Goal: Transaction & Acquisition: Purchase product/service

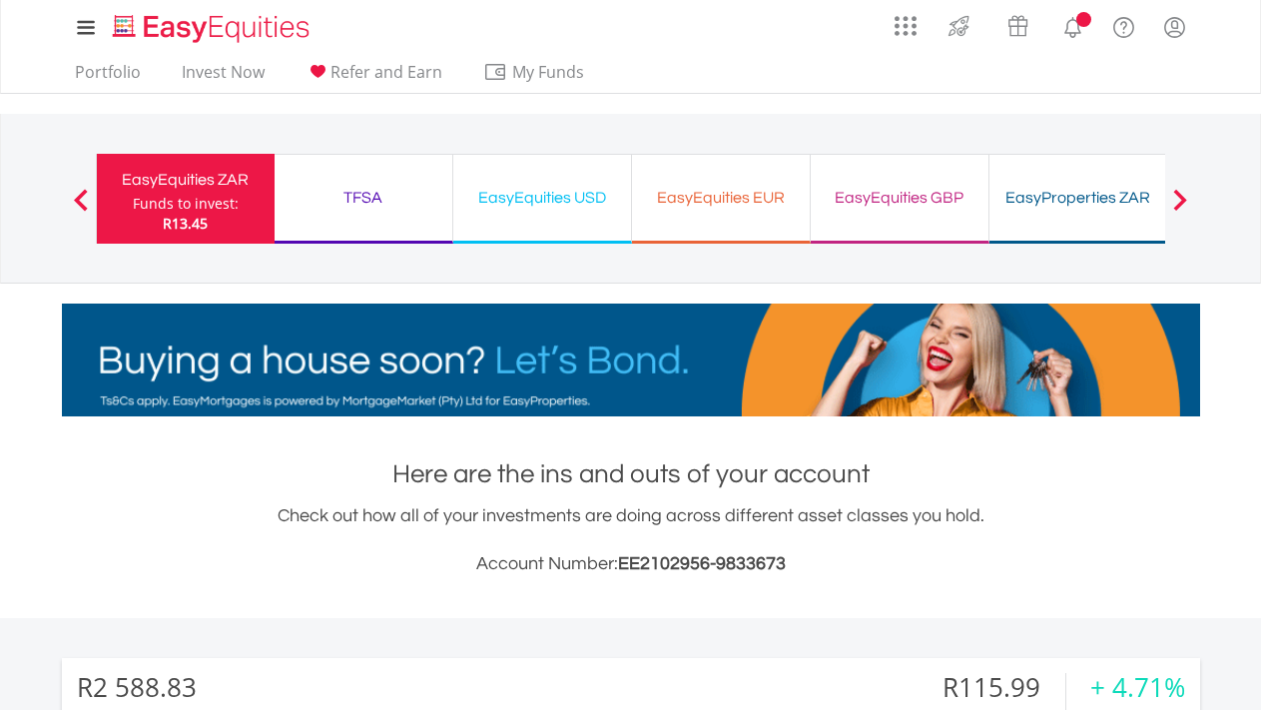
scroll to position [192, 379]
click at [380, 207] on div "TFSA" at bounding box center [363, 198] width 154 height 28
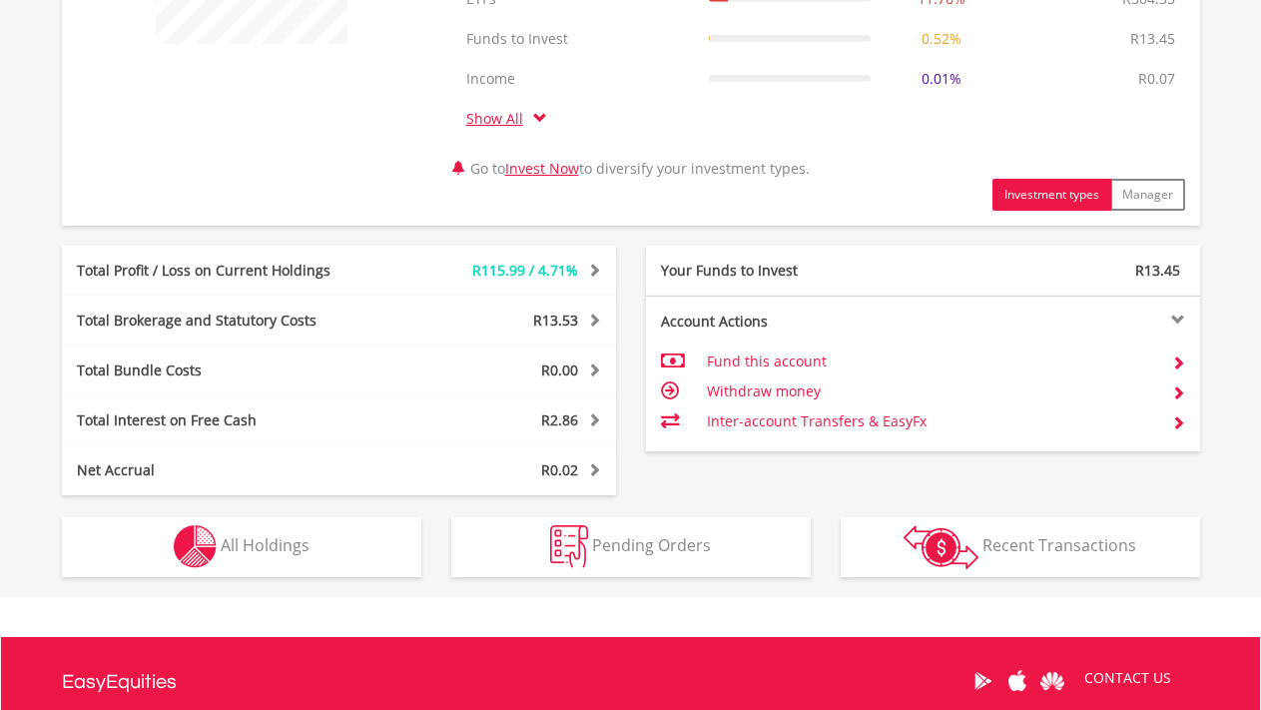
scroll to position [958, 0]
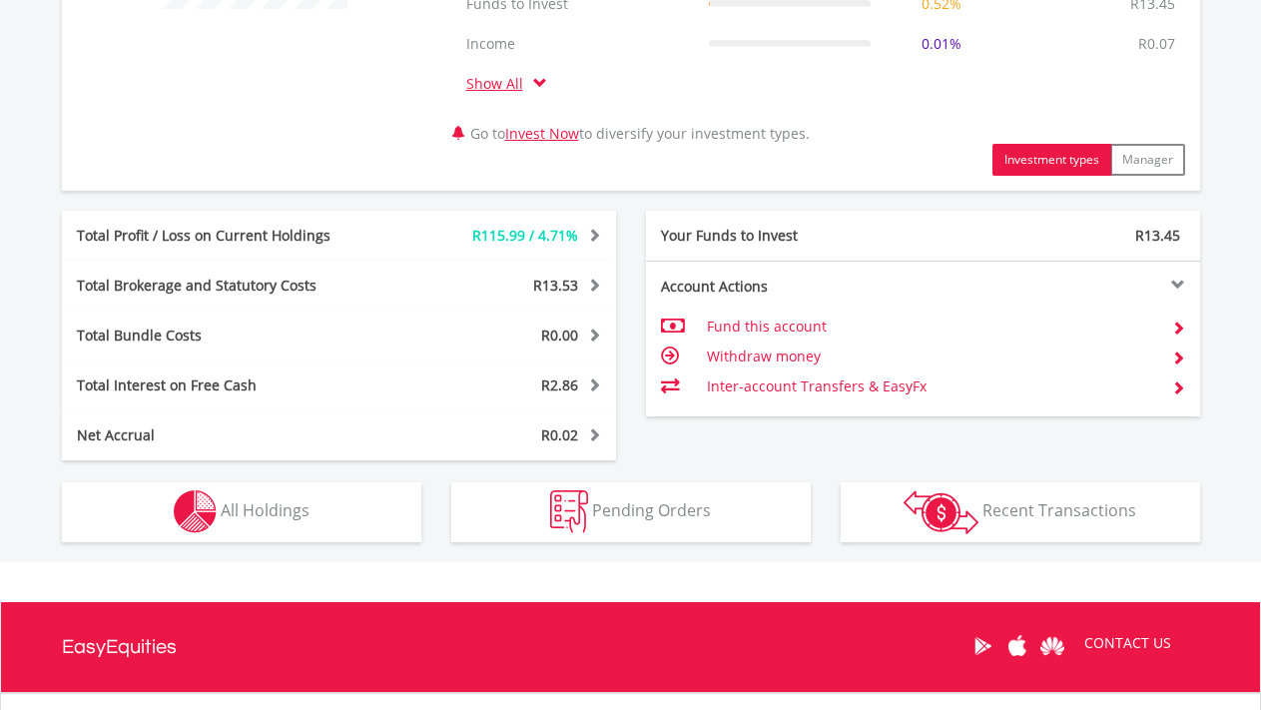
click at [332, 517] on button "Holdings All Holdings" at bounding box center [241, 512] width 359 height 60
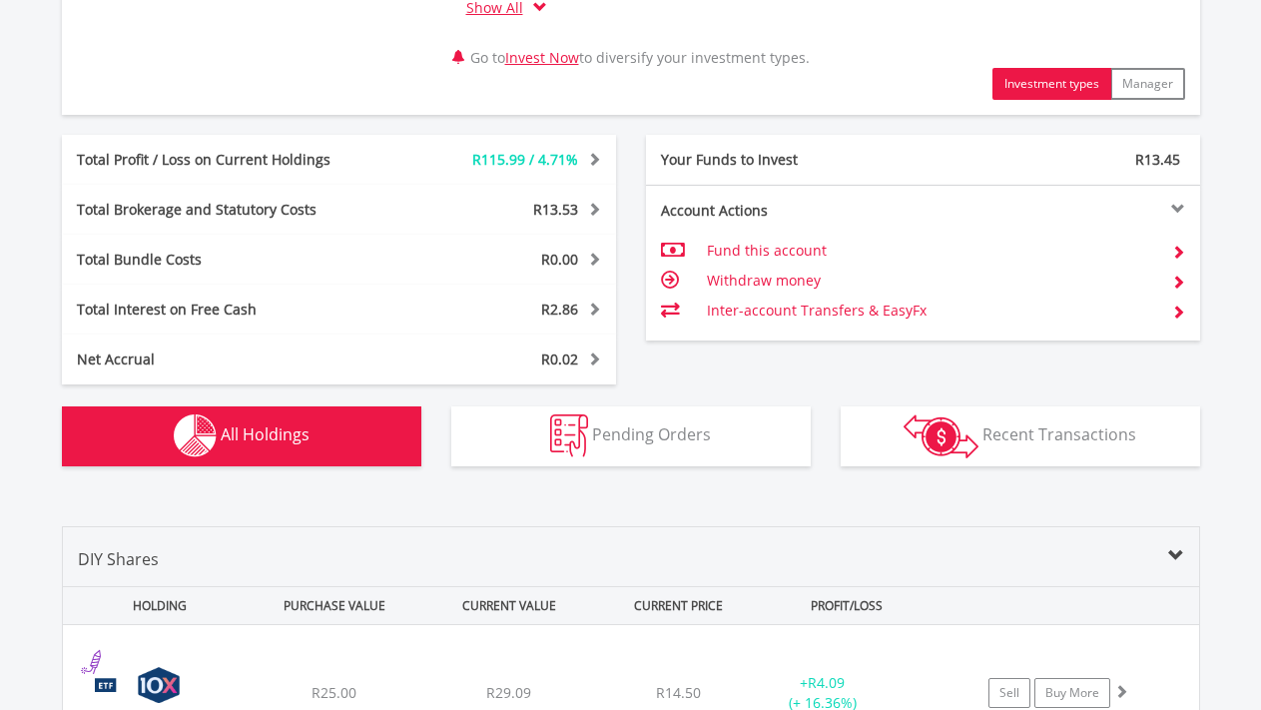
scroll to position [1544, 0]
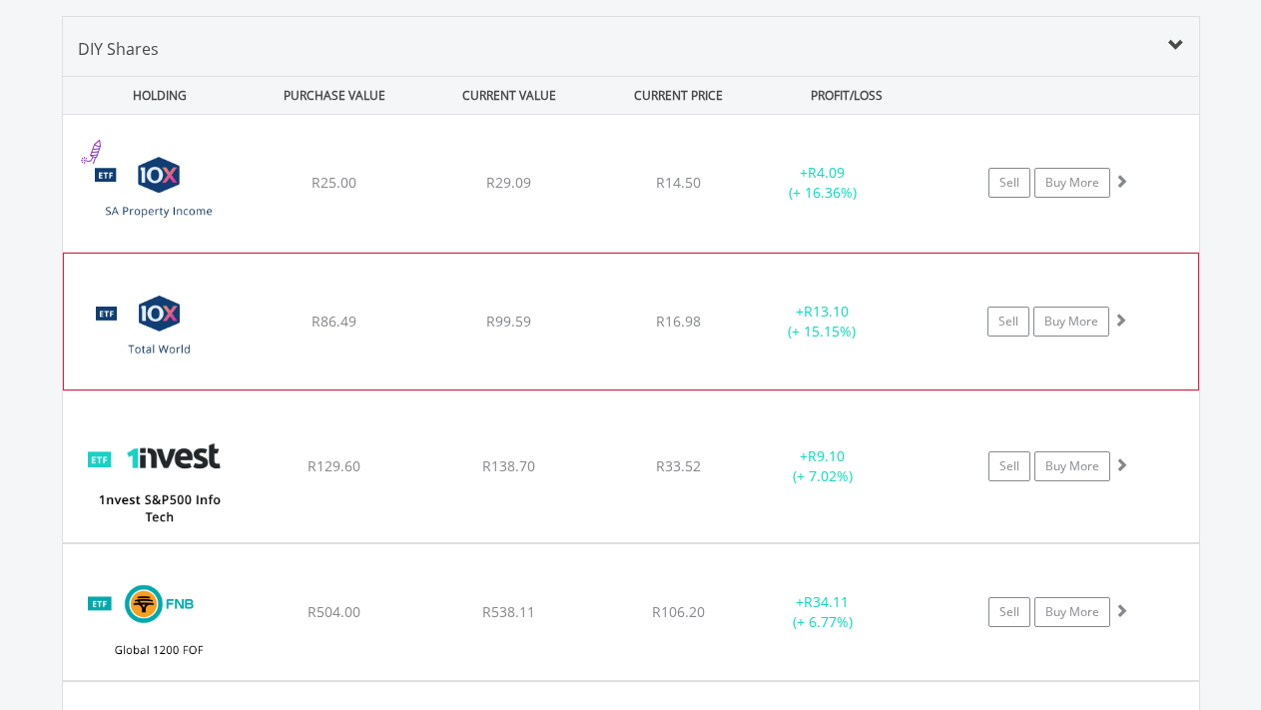
click at [283, 193] on div "R86.49" at bounding box center [334, 183] width 171 height 20
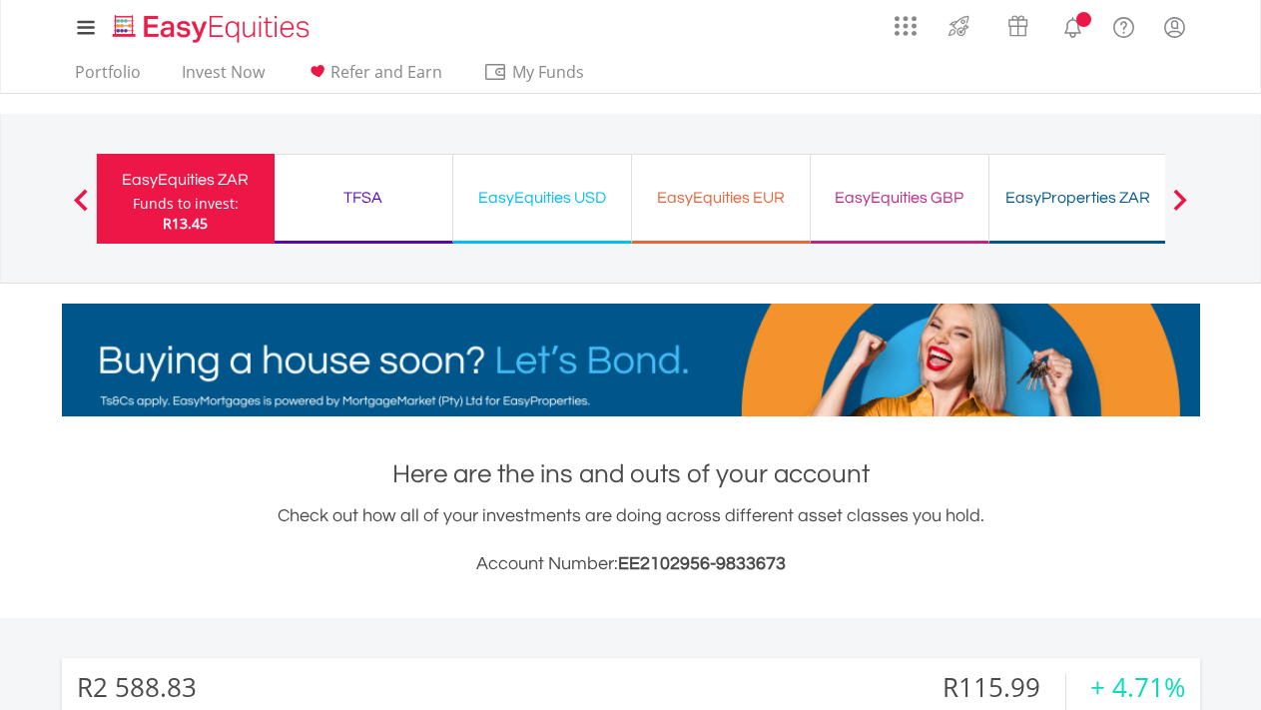
scroll to position [192, 379]
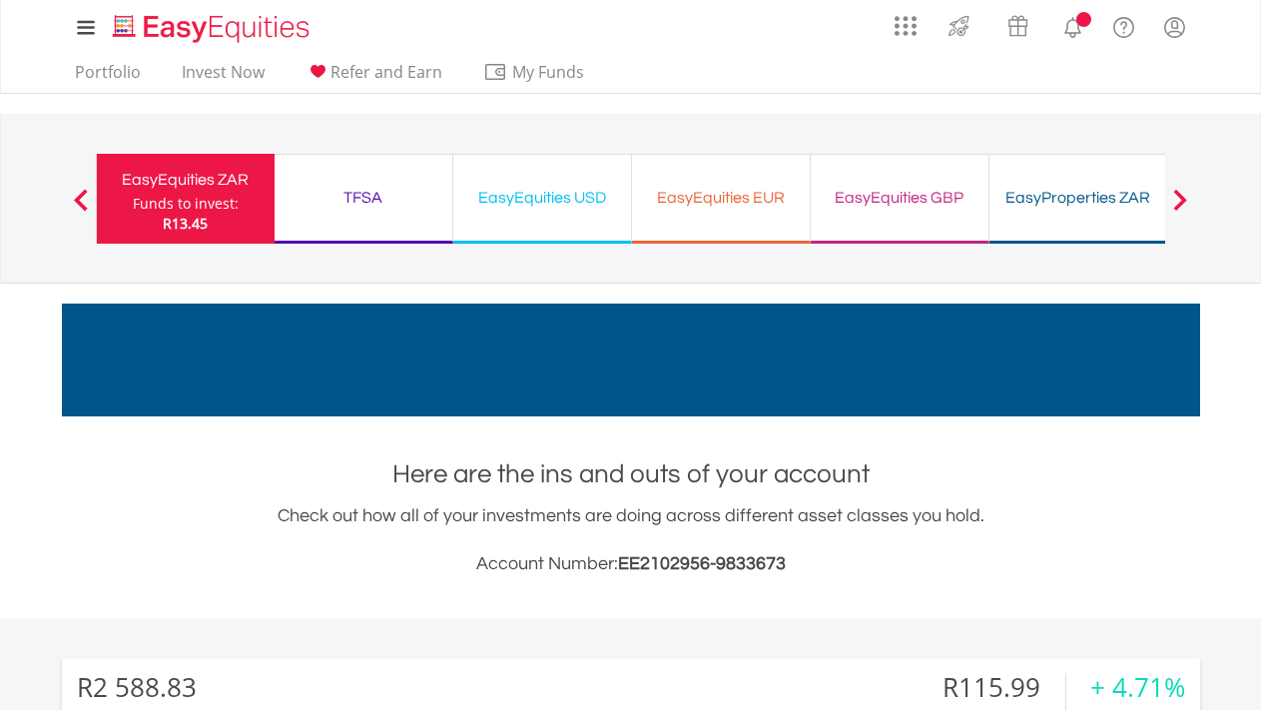
click at [185, 206] on div "Funds to invest:" at bounding box center [186, 204] width 106 height 20
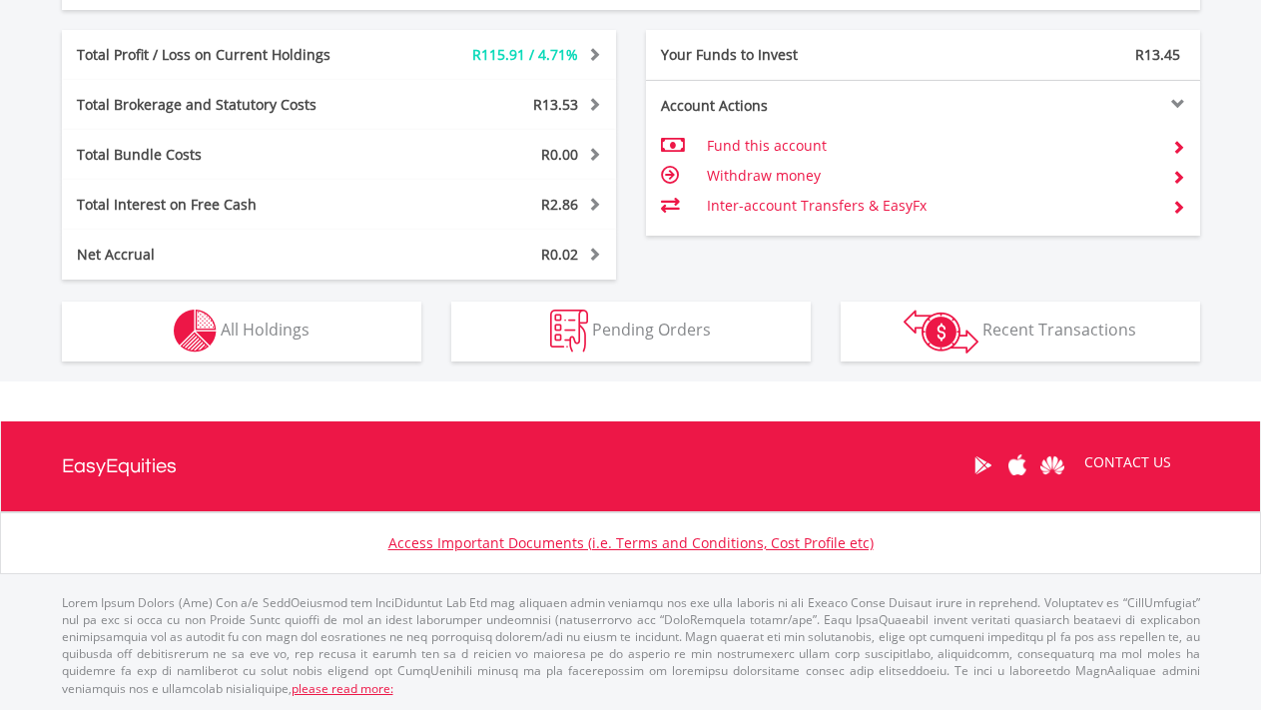
scroll to position [1137, 0]
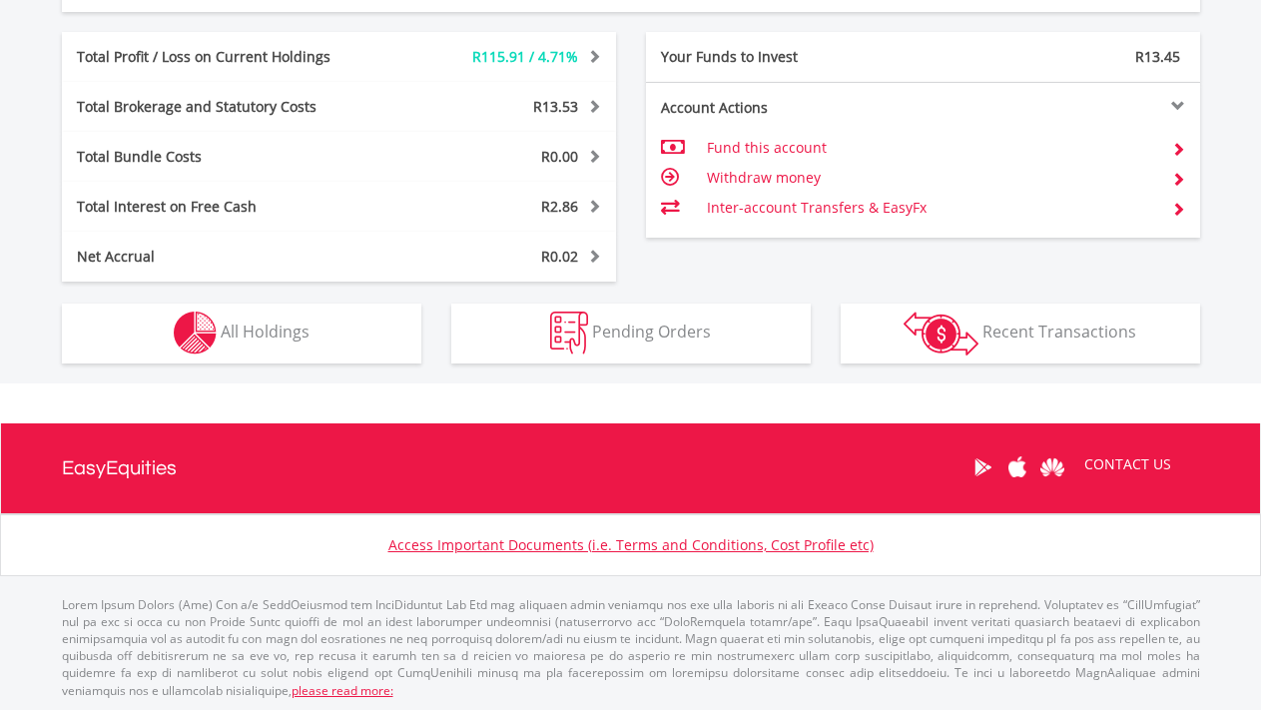
click at [265, 340] on span "All Holdings" at bounding box center [265, 331] width 89 height 22
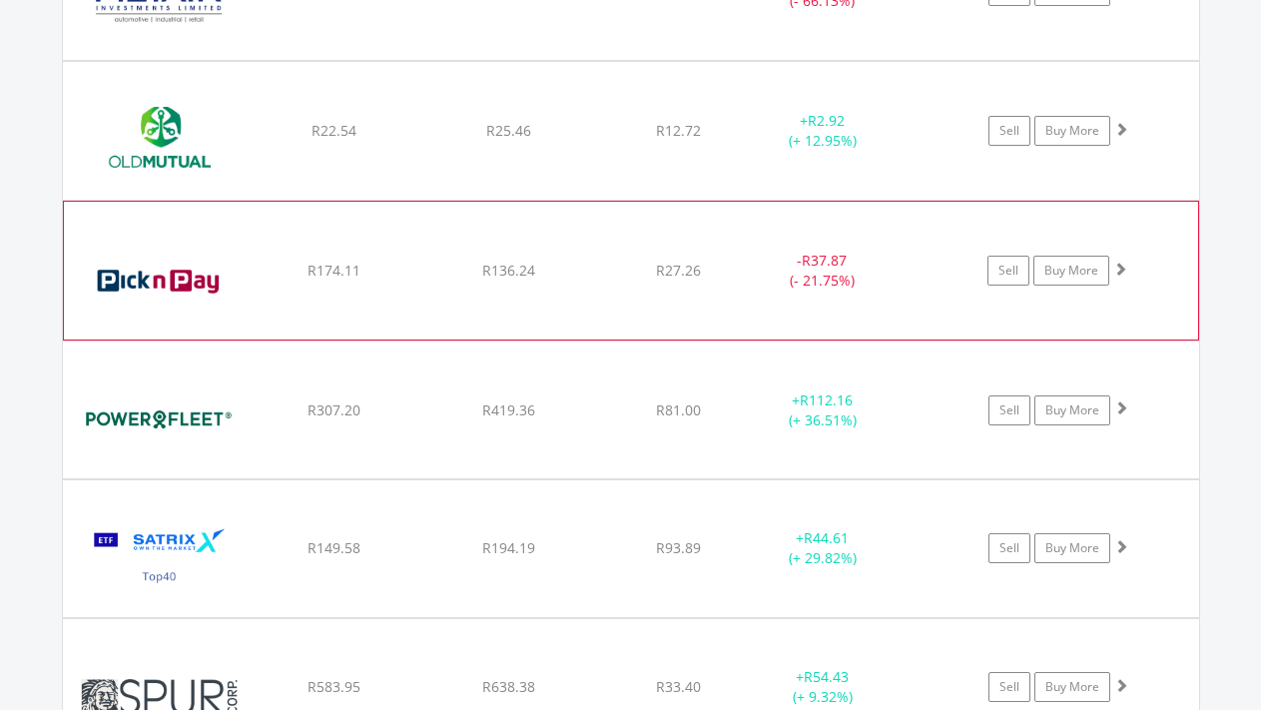
scroll to position [2172, 0]
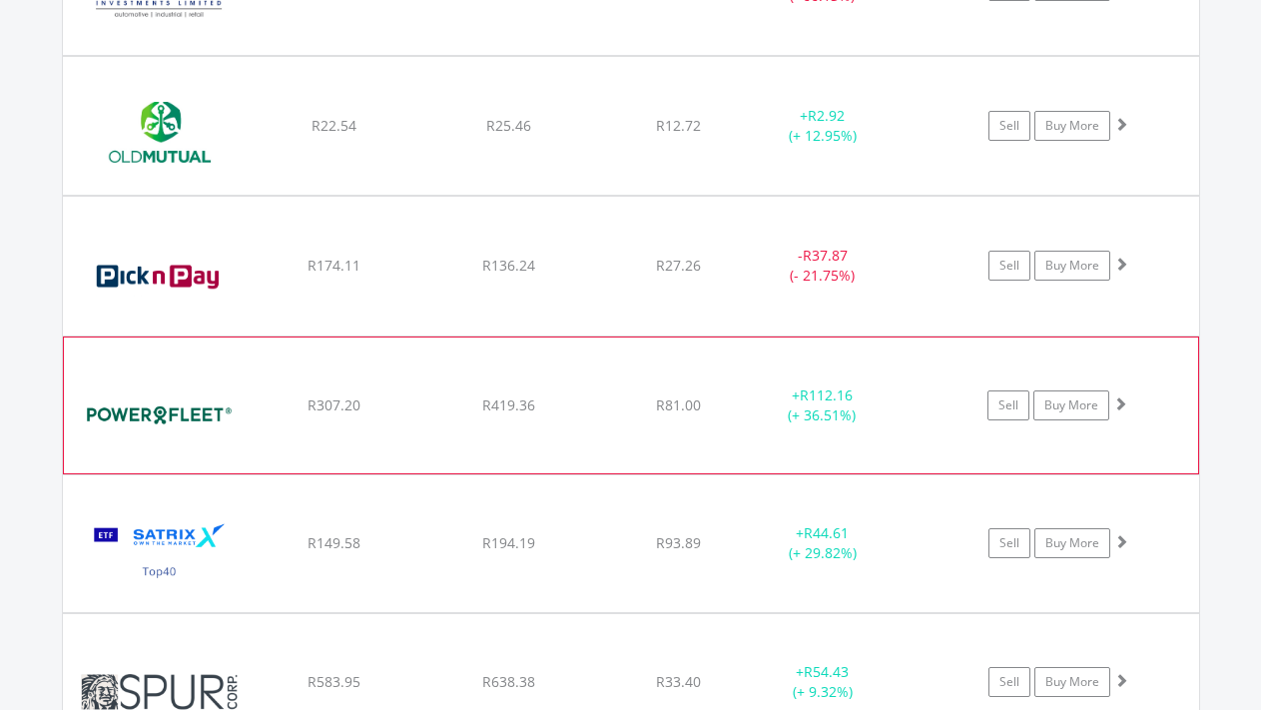
click at [1122, 404] on span at bounding box center [1120, 403] width 14 height 14
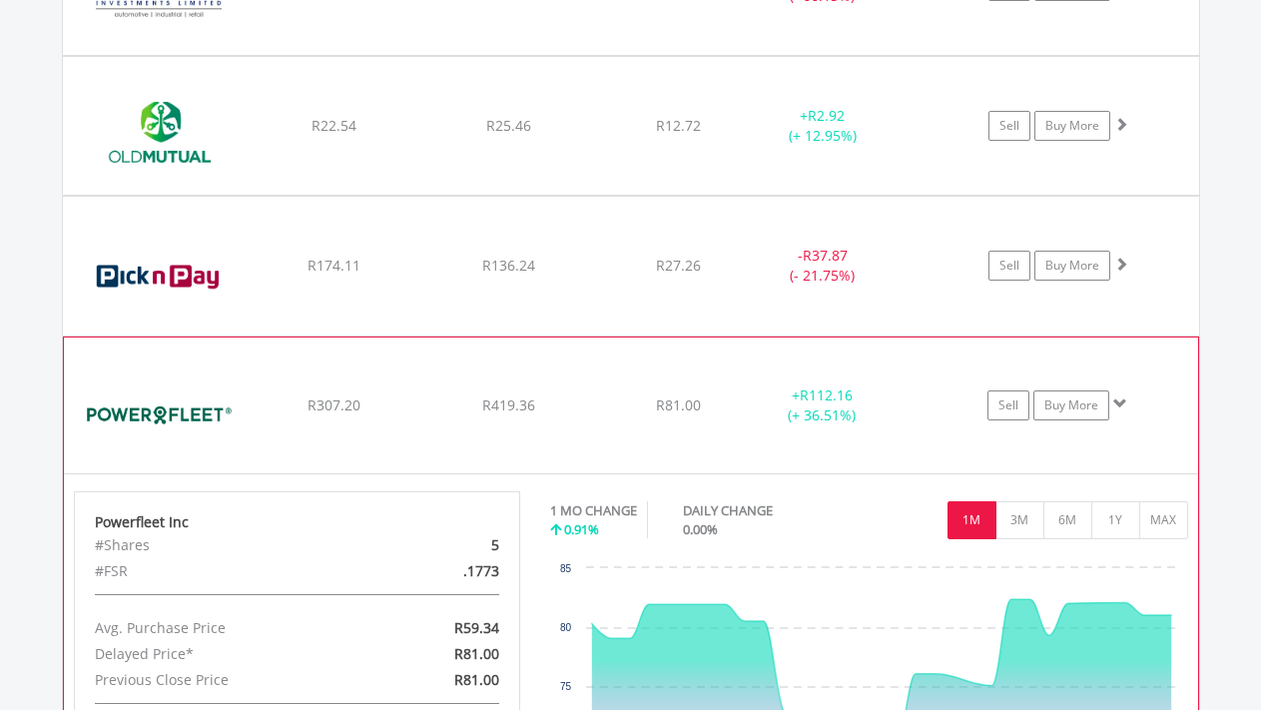
click at [1122, 403] on span at bounding box center [1120, 403] width 14 height 14
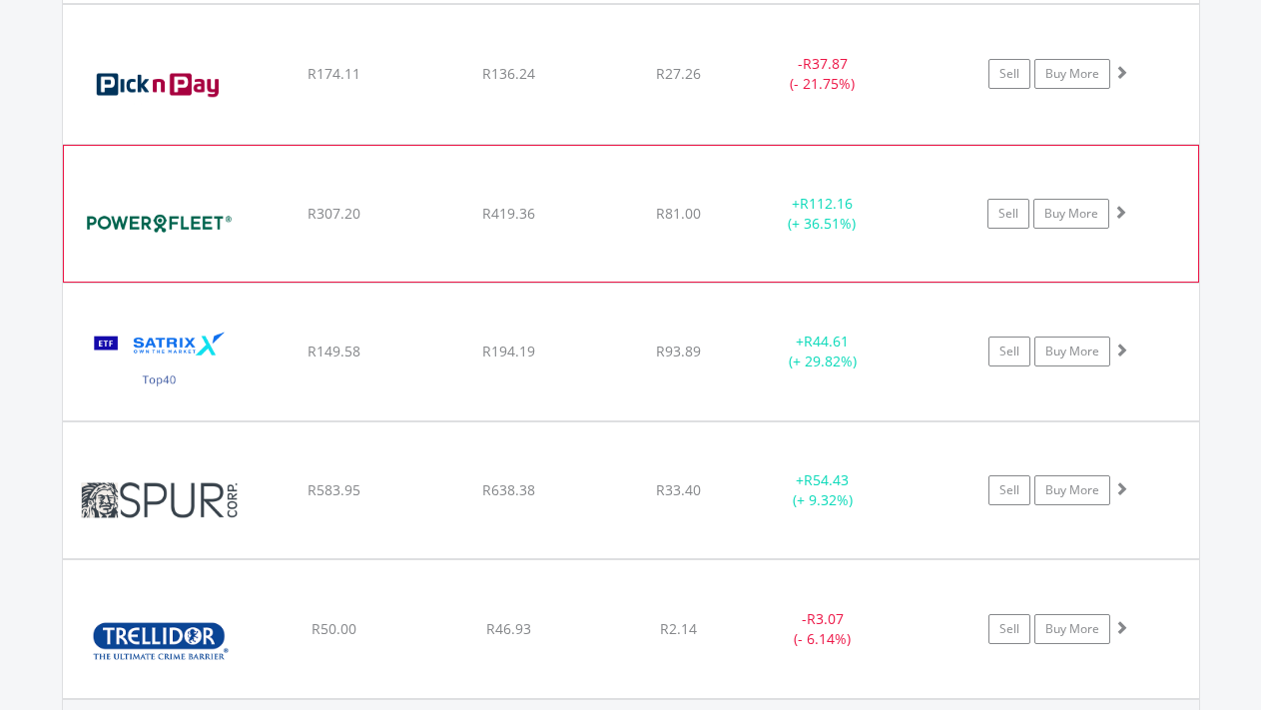
scroll to position [2366, 0]
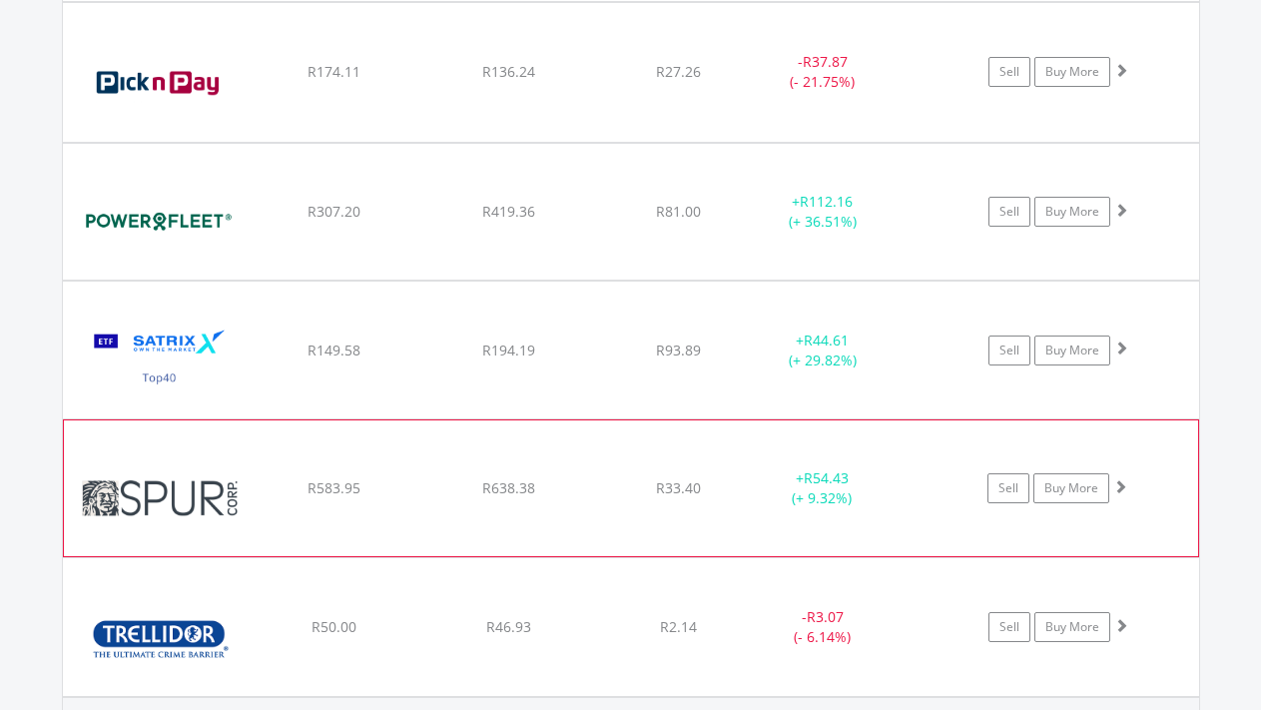
click at [1120, 479] on span at bounding box center [1120, 486] width 14 height 14
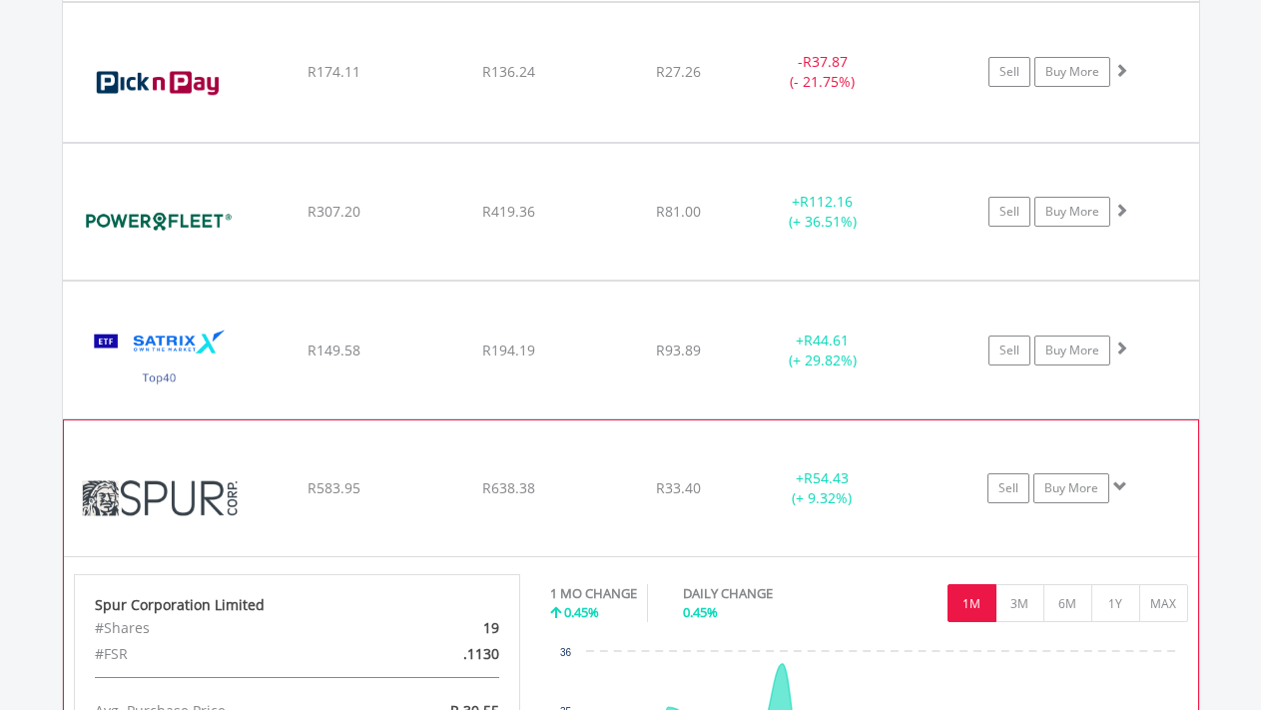
click at [1120, 479] on span at bounding box center [1120, 486] width 14 height 14
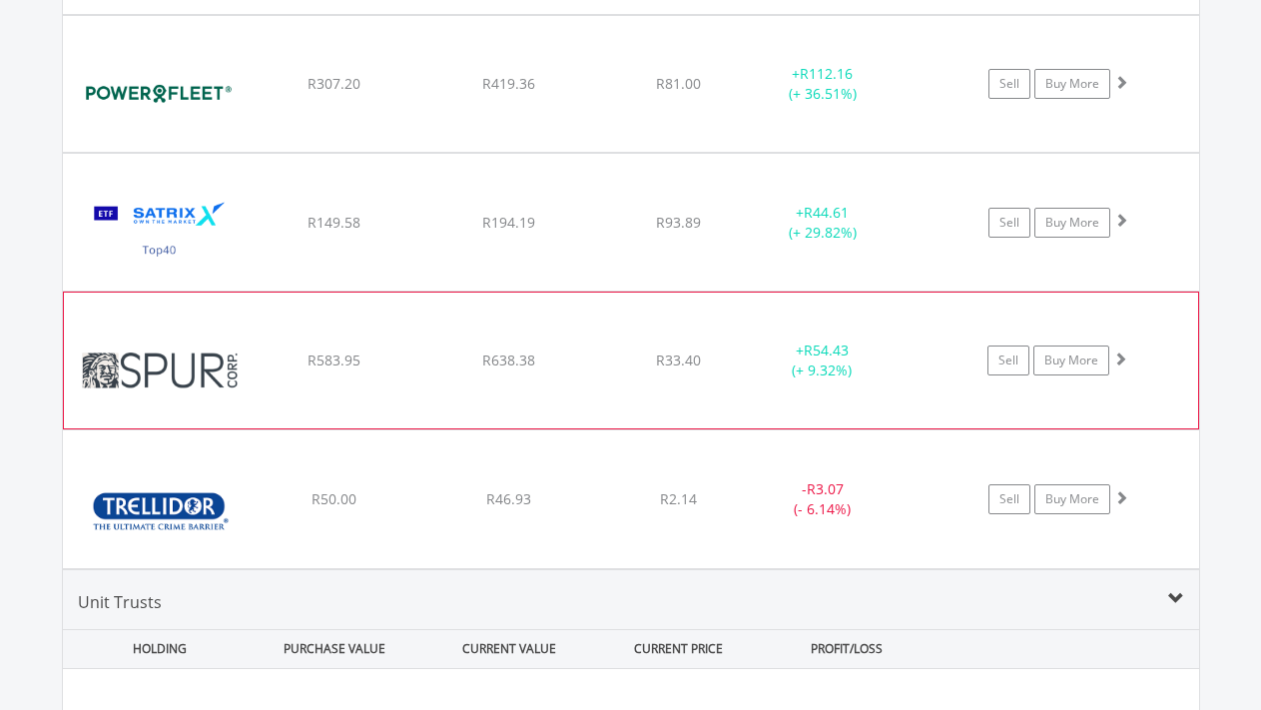
scroll to position [2513, 0]
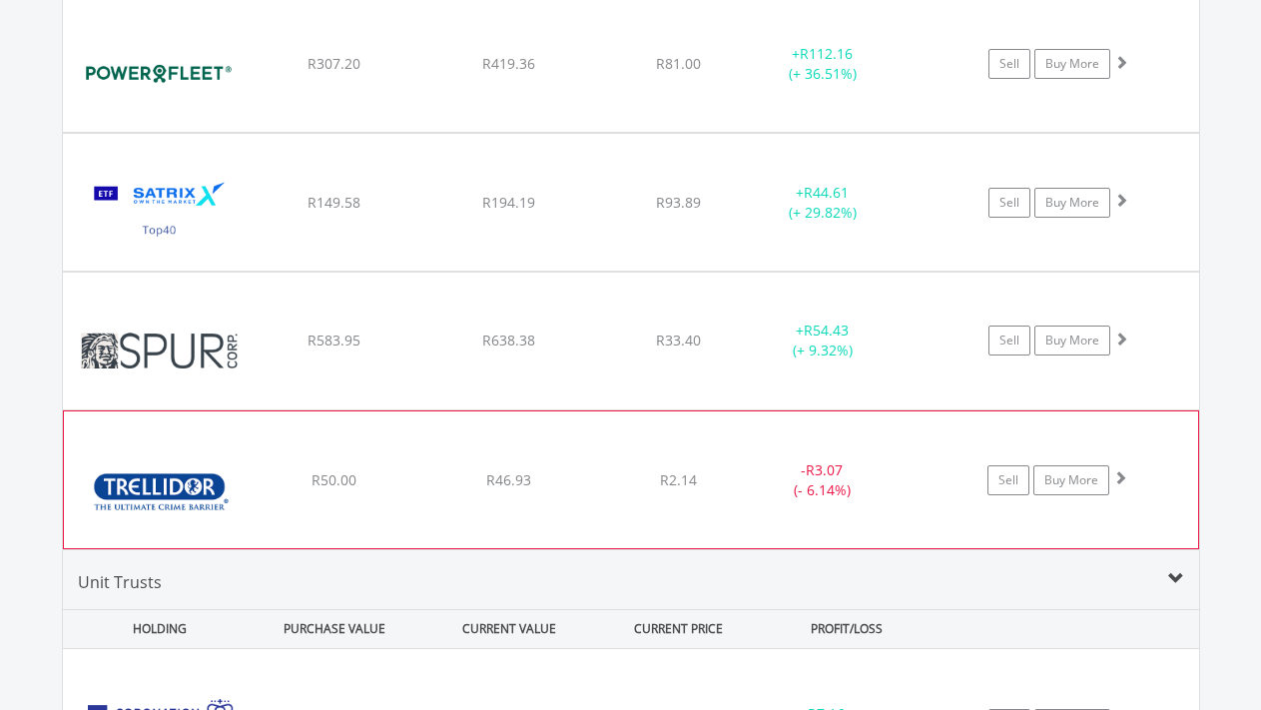
click at [1119, 480] on span at bounding box center [1120, 477] width 14 height 14
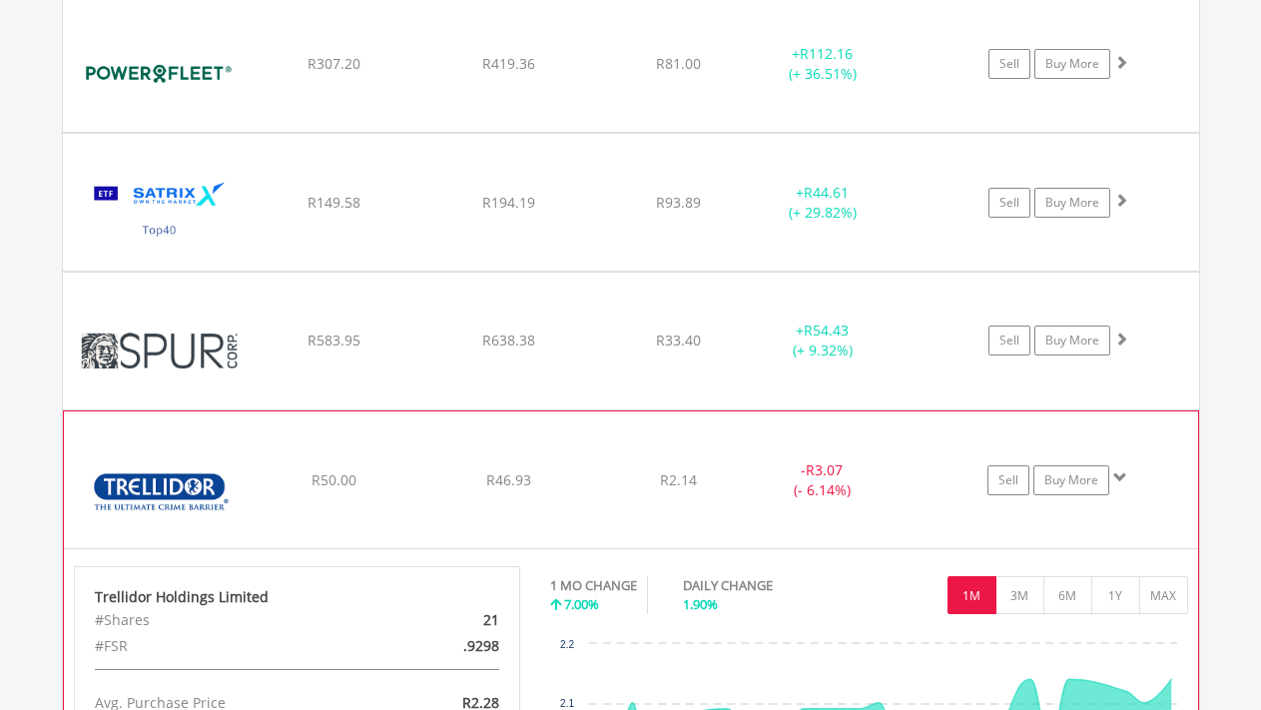
click at [1119, 480] on span at bounding box center [1120, 477] width 14 height 14
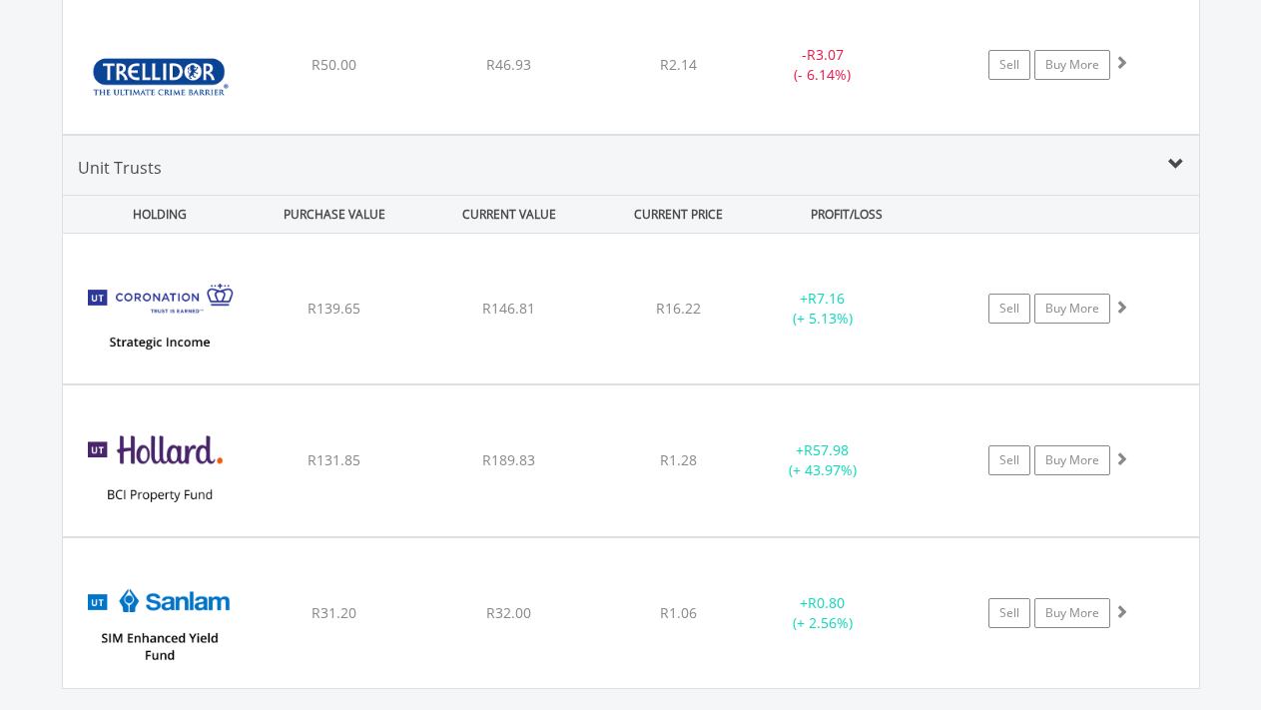
scroll to position [2931, 0]
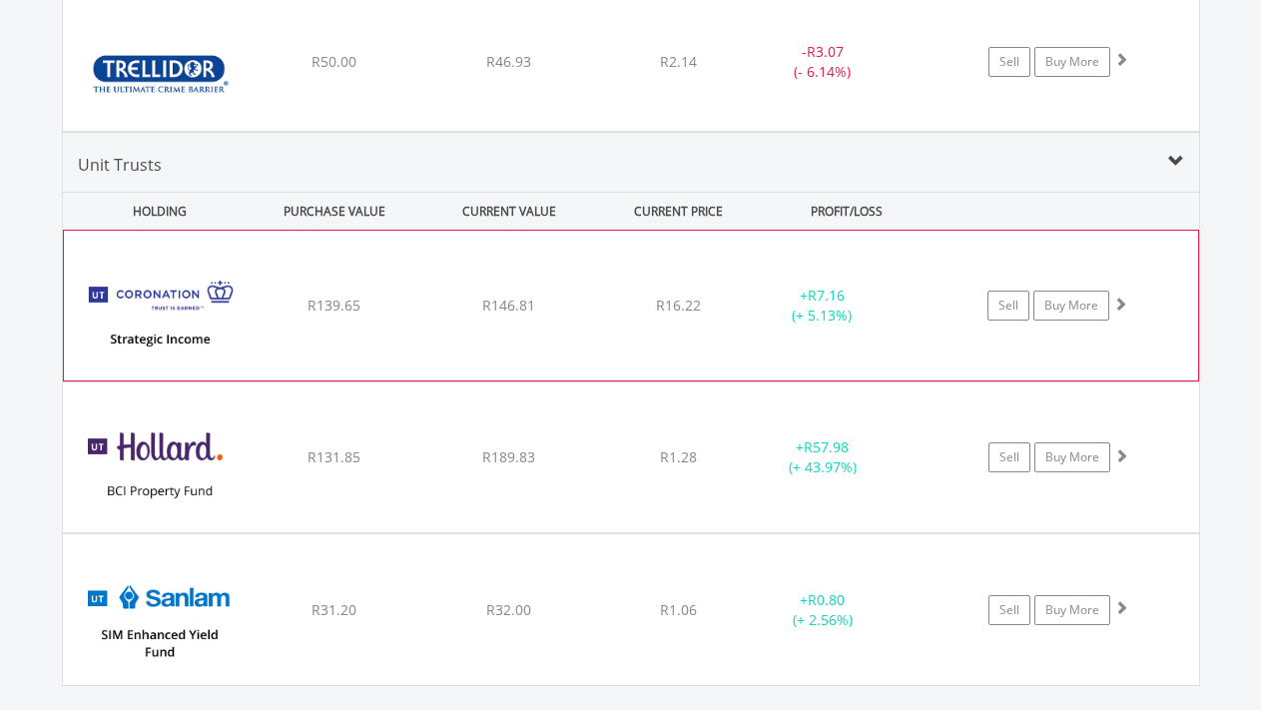
click at [1117, 296] on span at bounding box center [1120, 303] width 14 height 14
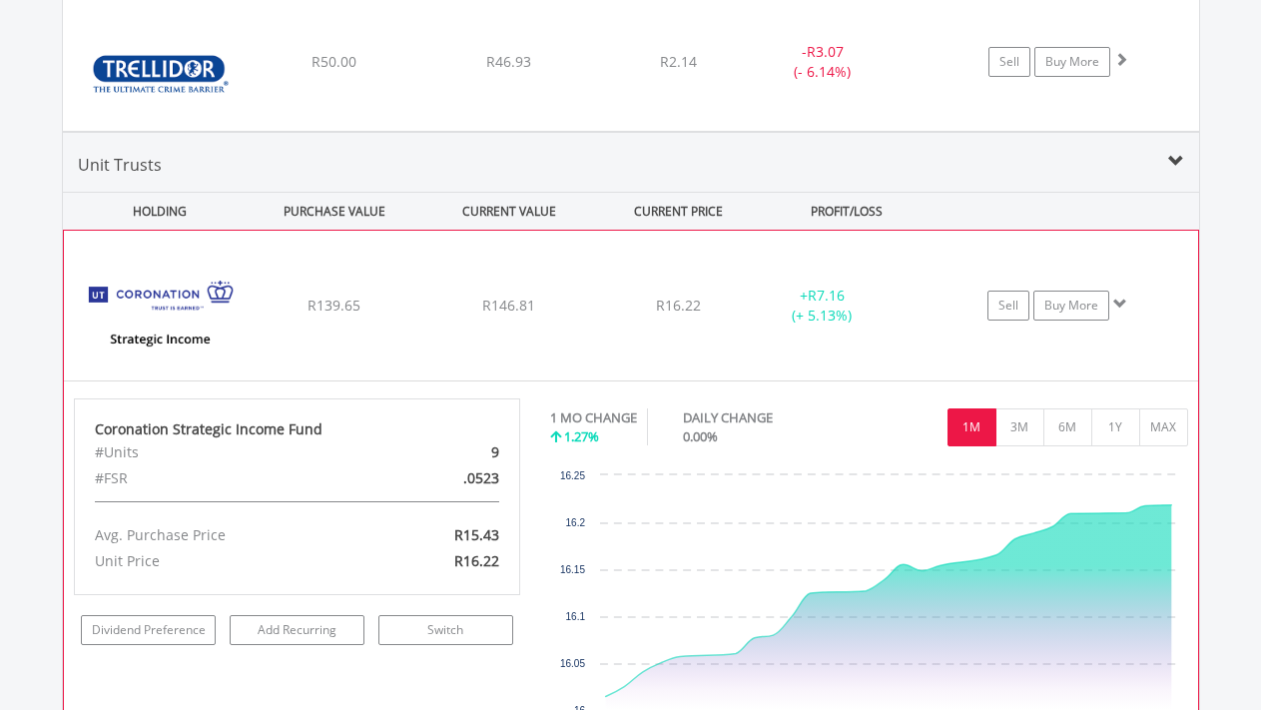
click at [1117, 296] on span at bounding box center [1120, 303] width 14 height 14
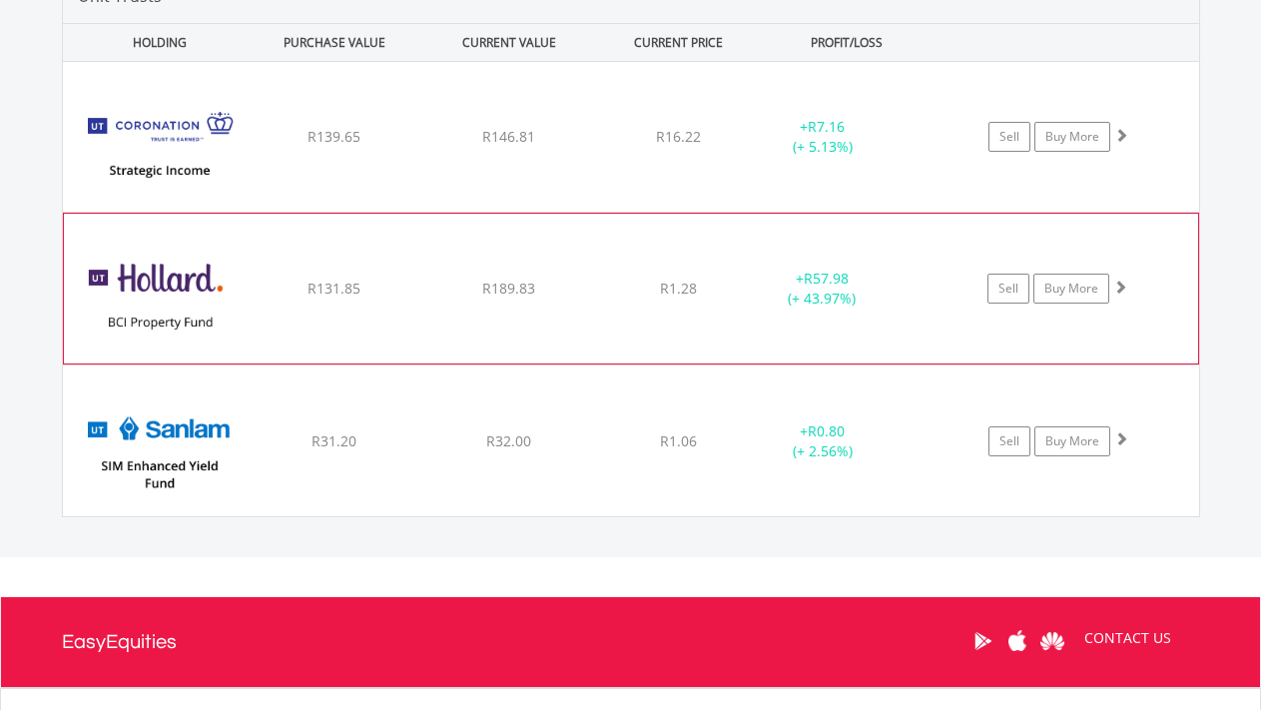
scroll to position [3106, 0]
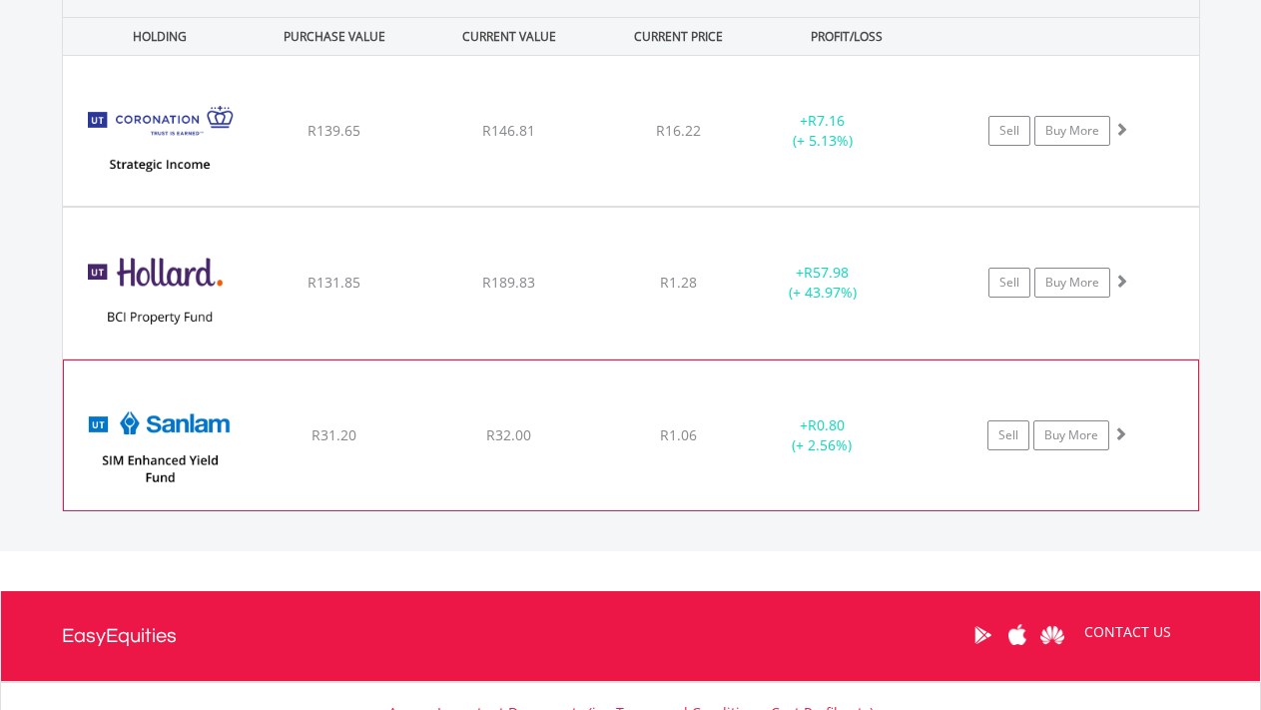
click at [1125, 430] on span at bounding box center [1120, 433] width 14 height 14
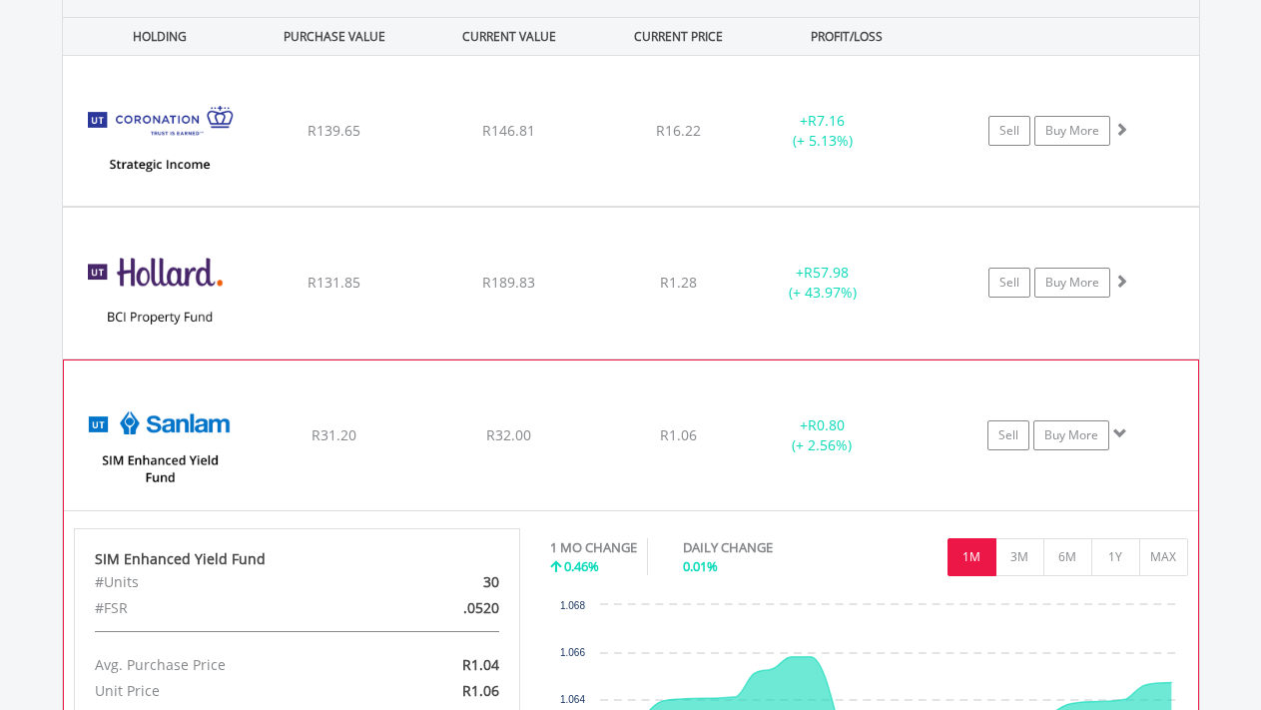
click at [1125, 430] on span at bounding box center [1120, 433] width 14 height 14
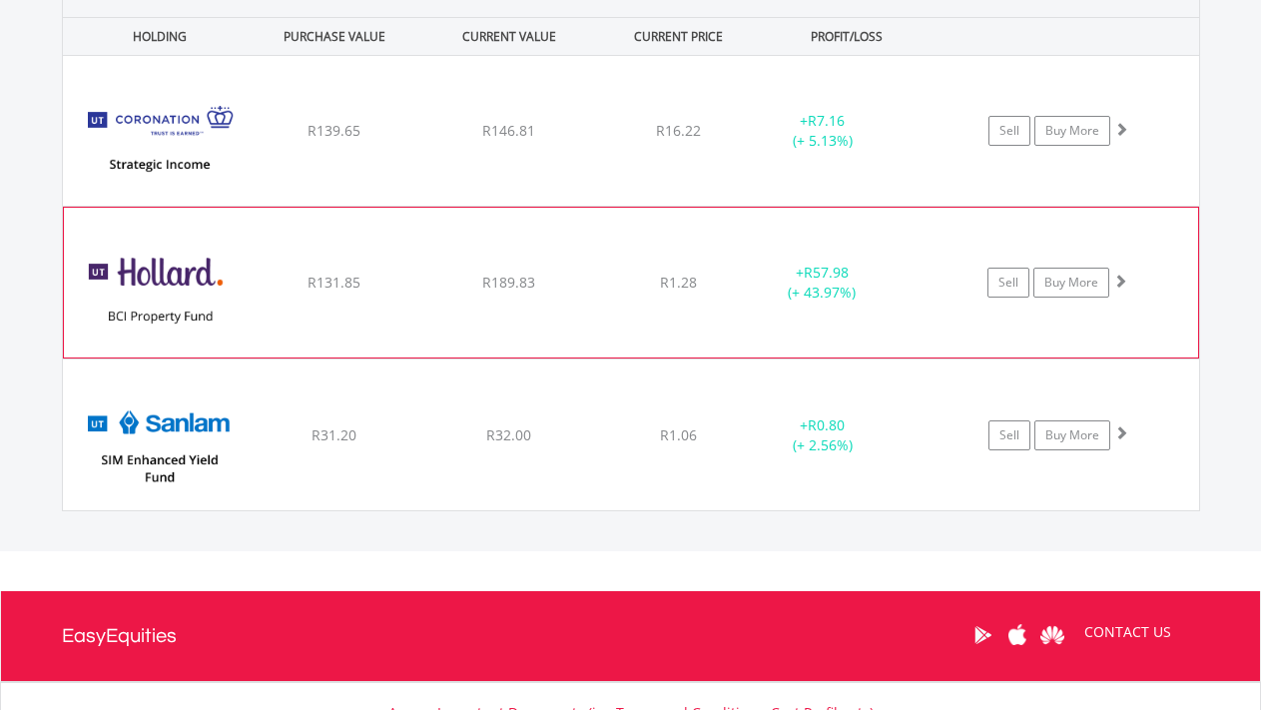
click at [1119, 279] on span at bounding box center [1120, 280] width 14 height 14
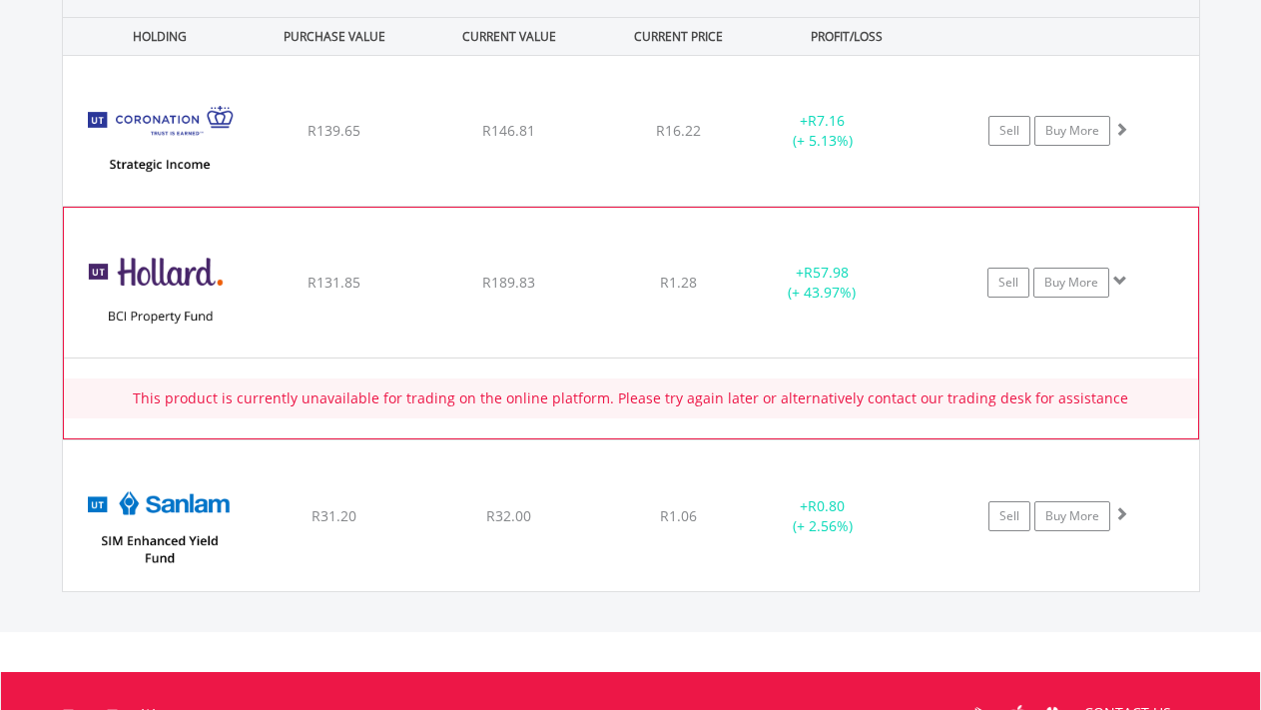
click at [1119, 279] on span at bounding box center [1120, 280] width 14 height 14
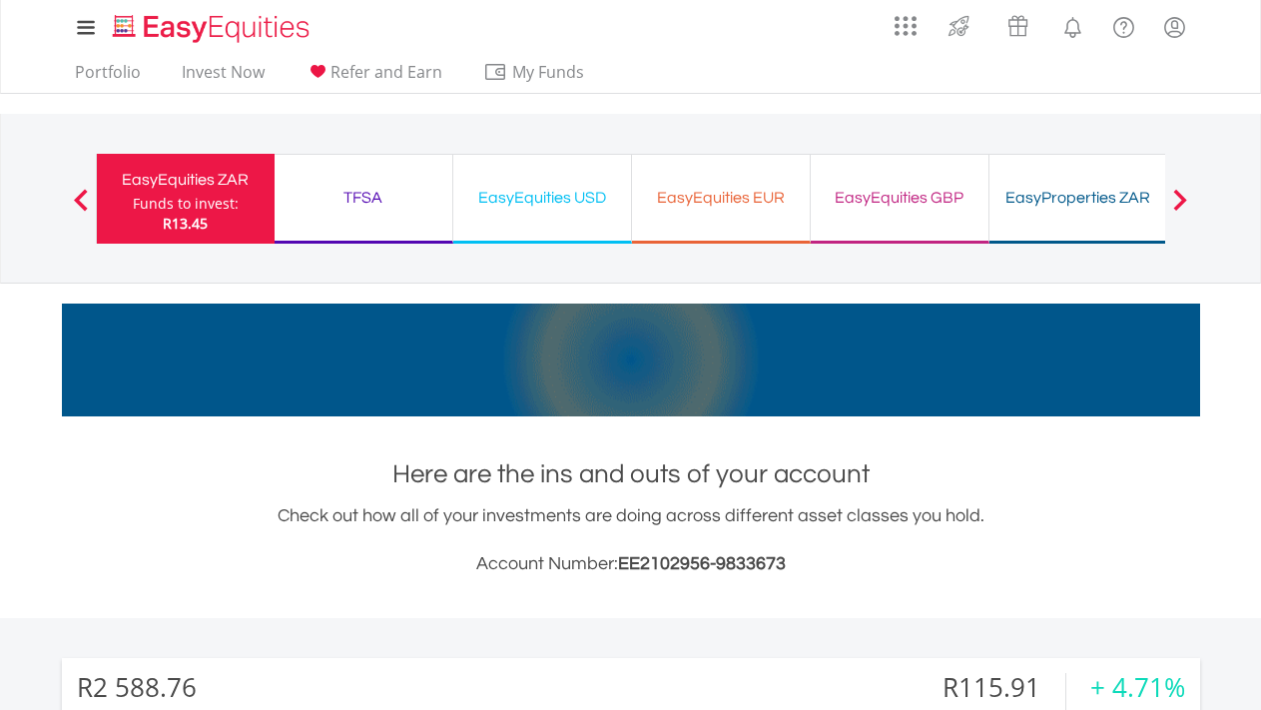
scroll to position [0, 0]
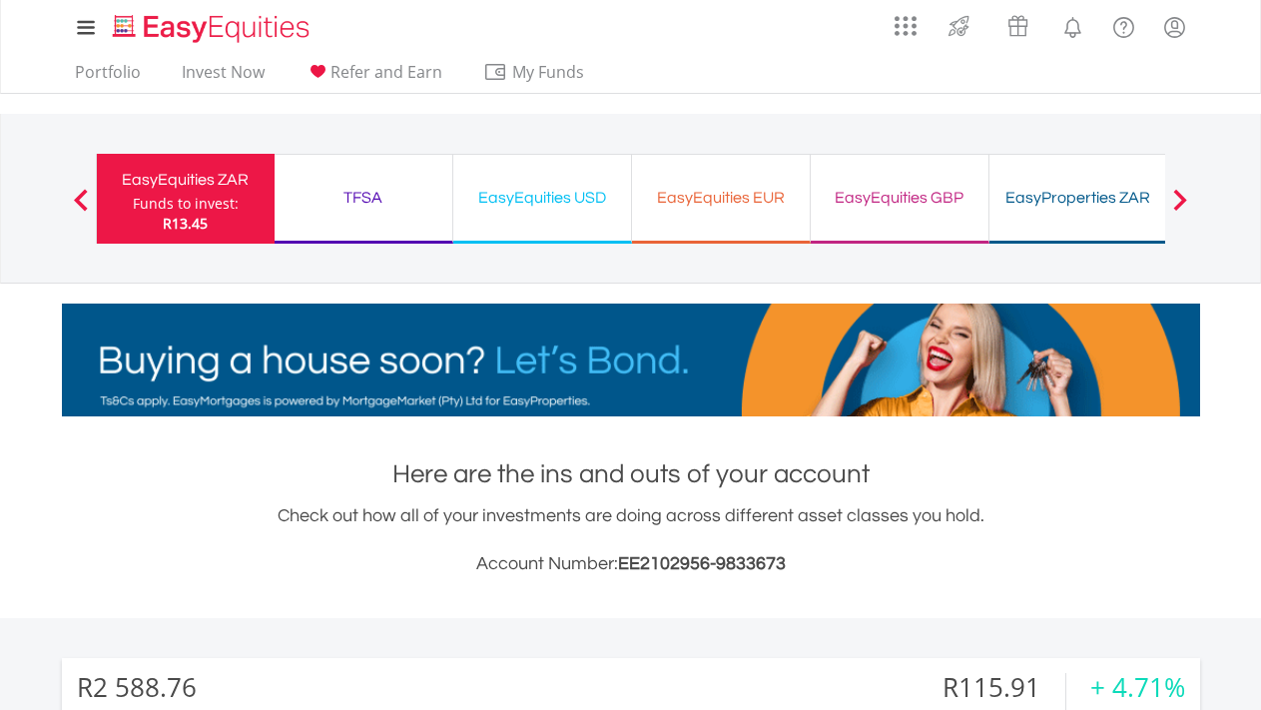
click at [575, 212] on div "EasyEquities USD Funds to invest: R13.45" at bounding box center [542, 199] width 179 height 90
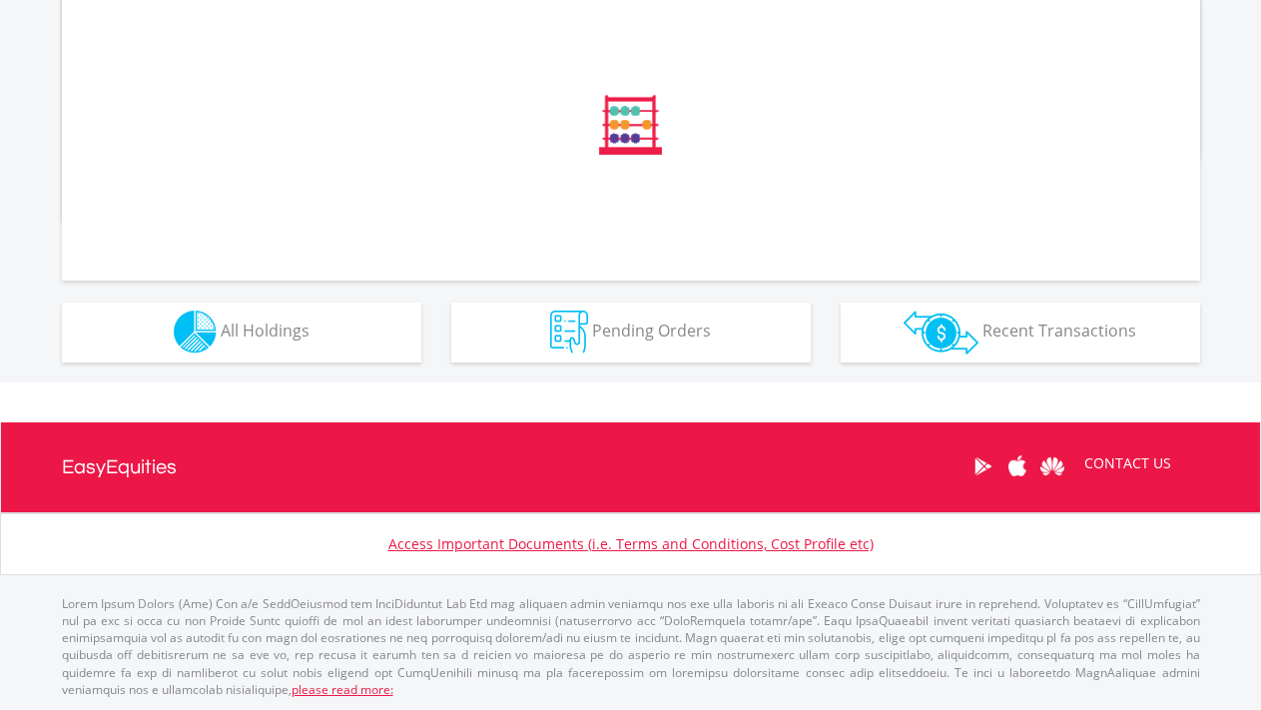
scroll to position [707, 0]
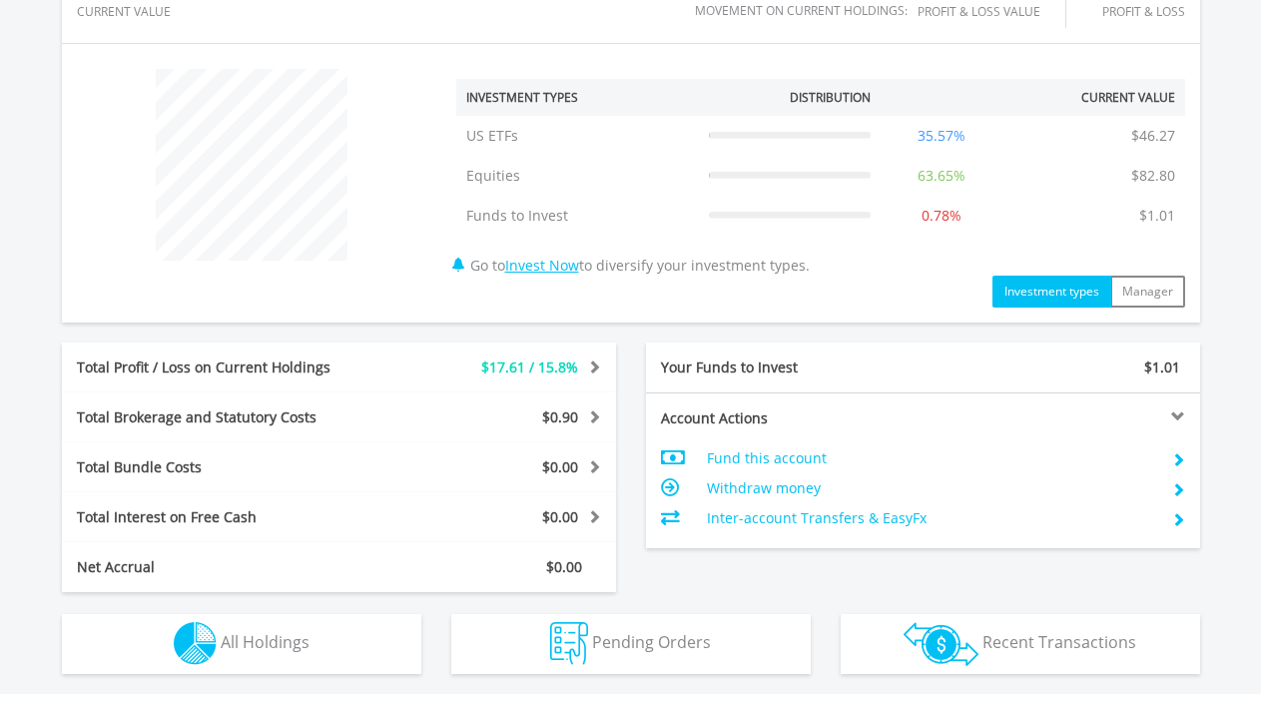
click at [336, 334] on div "$130.08 CURRENT VALUE Movement on Current Holdings: $17.61 Profit & Loss Value …" at bounding box center [631, 271] width 1138 height 641
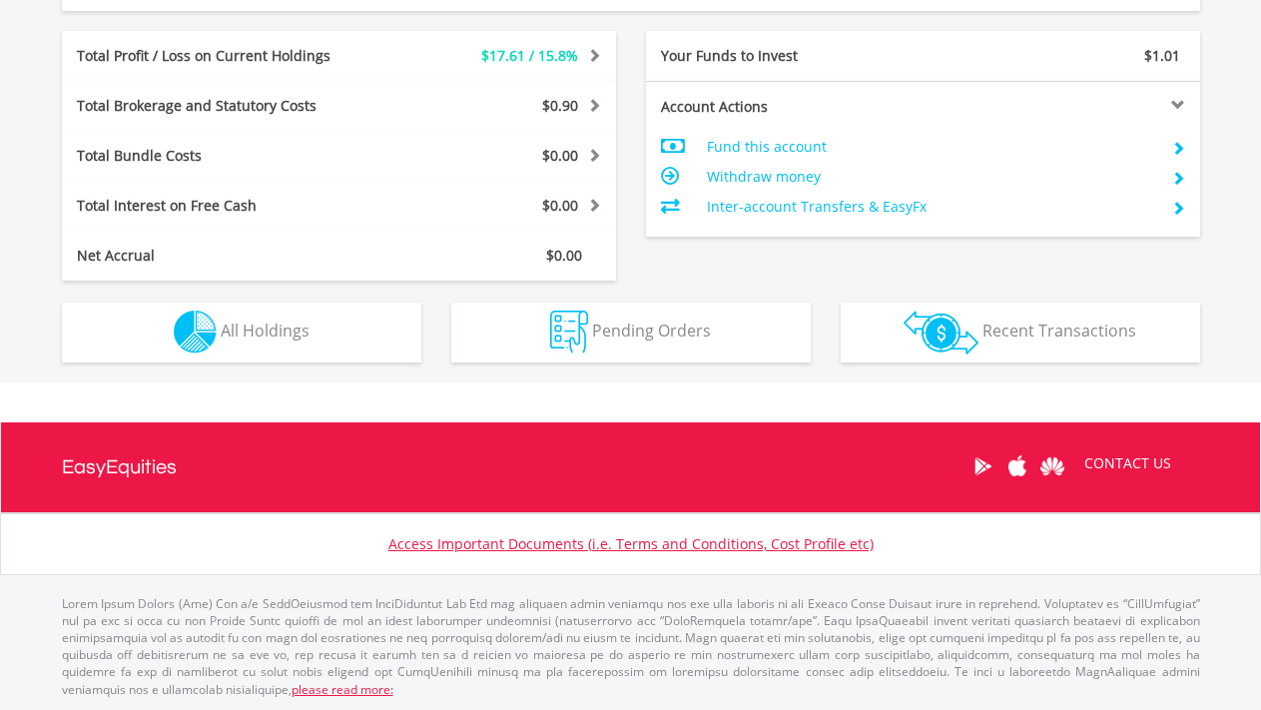
scroll to position [1017, 0]
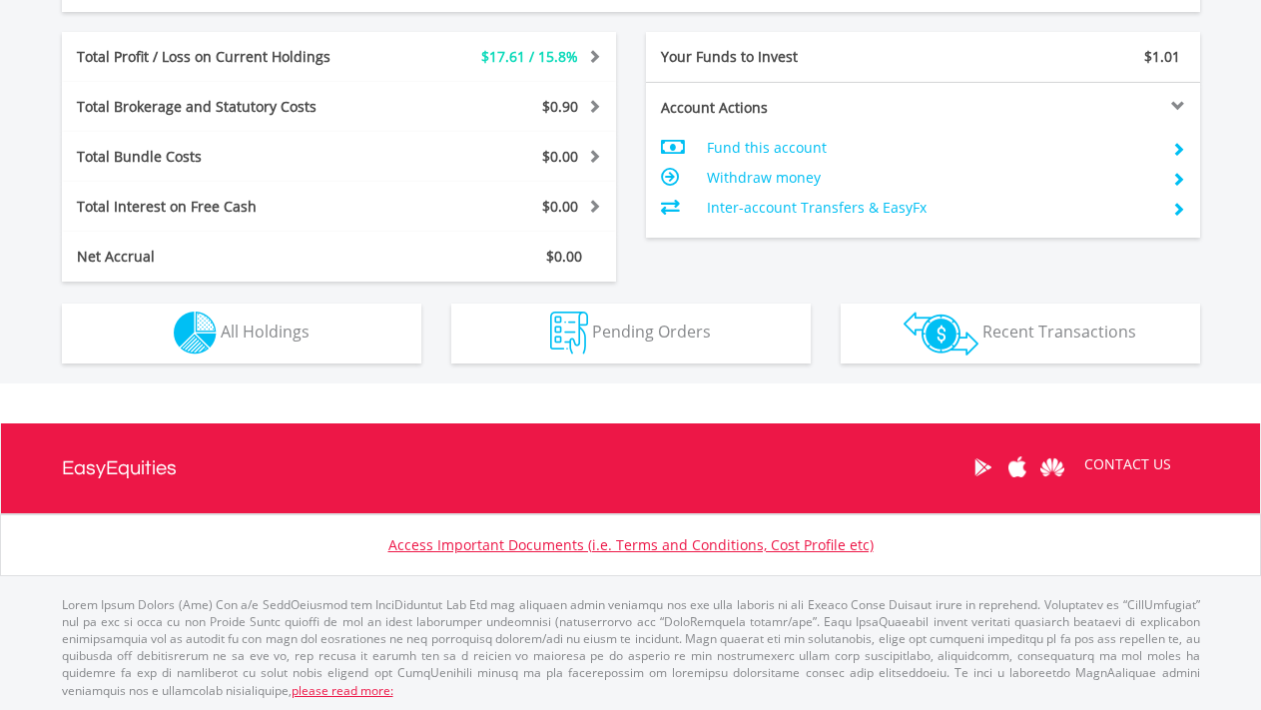
click at [317, 330] on button "Holdings All Holdings" at bounding box center [241, 333] width 359 height 60
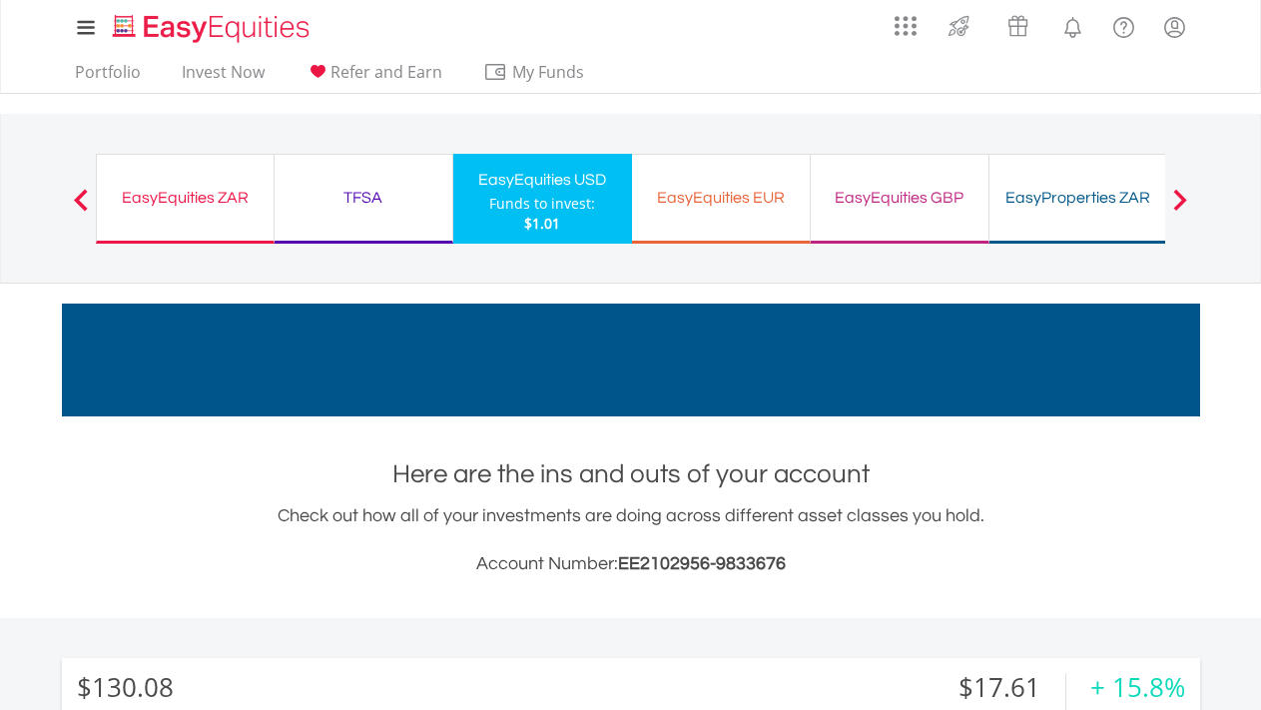
scroll to position [0, 0]
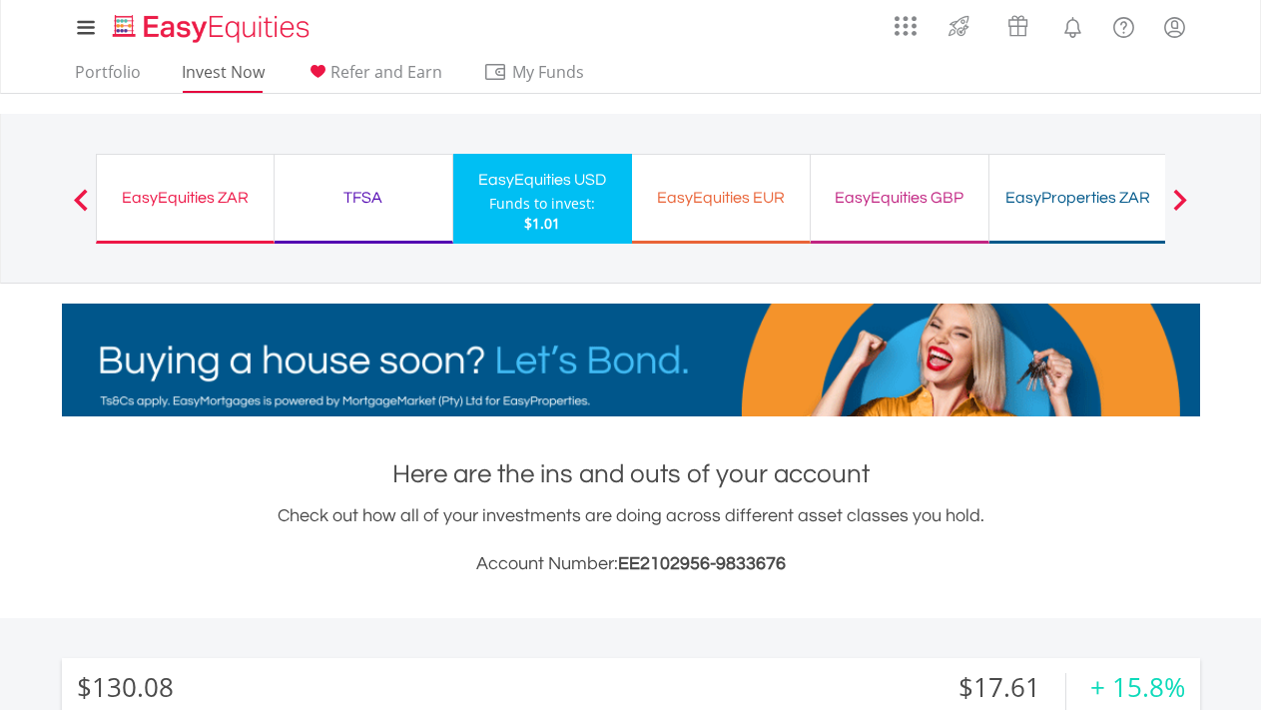
click at [217, 72] on link "Invest Now" at bounding box center [223, 77] width 99 height 31
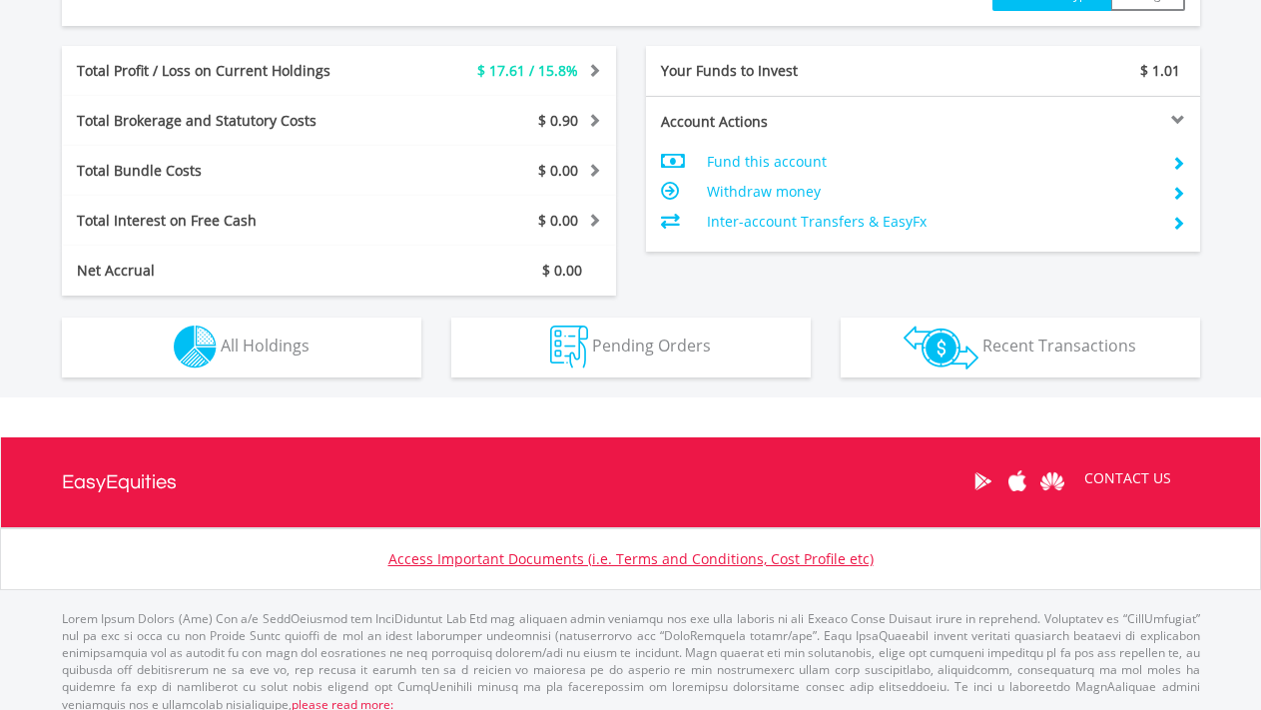
scroll to position [1006, 0]
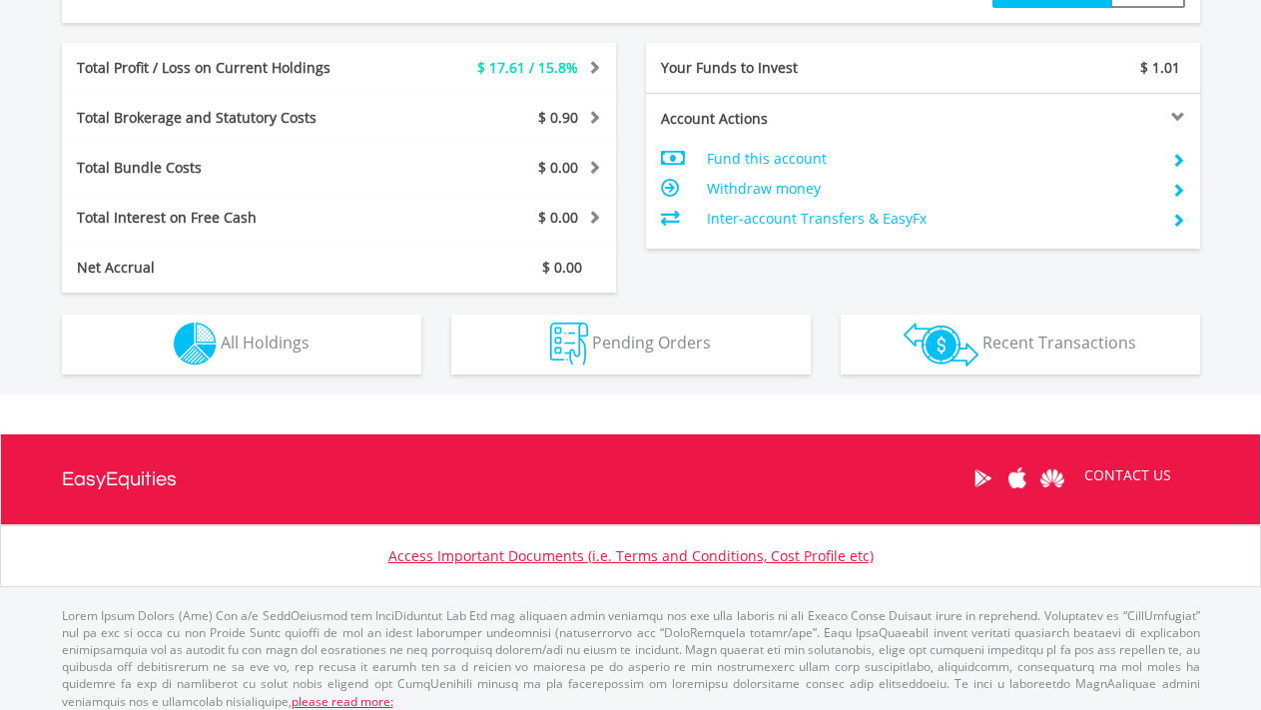
click at [294, 345] on span "All Holdings" at bounding box center [265, 342] width 89 height 22
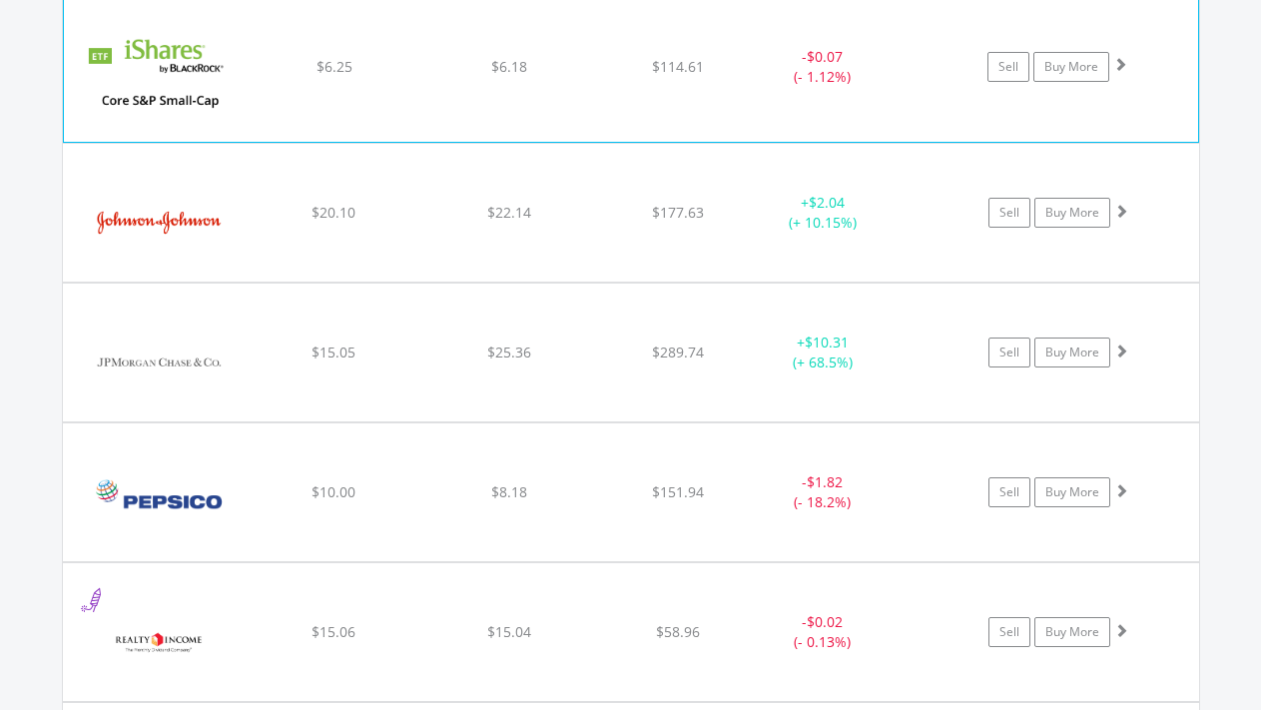
scroll to position [1841, 0]
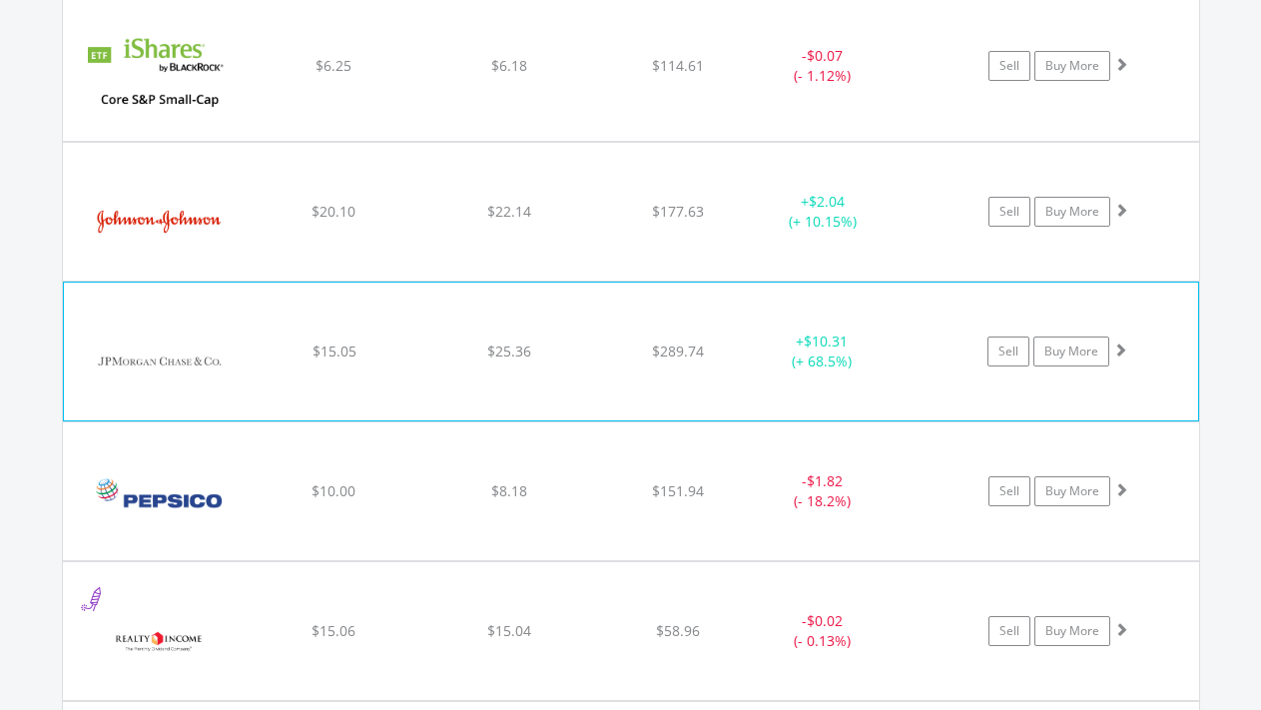
click at [1116, 348] on span at bounding box center [1120, 349] width 14 height 14
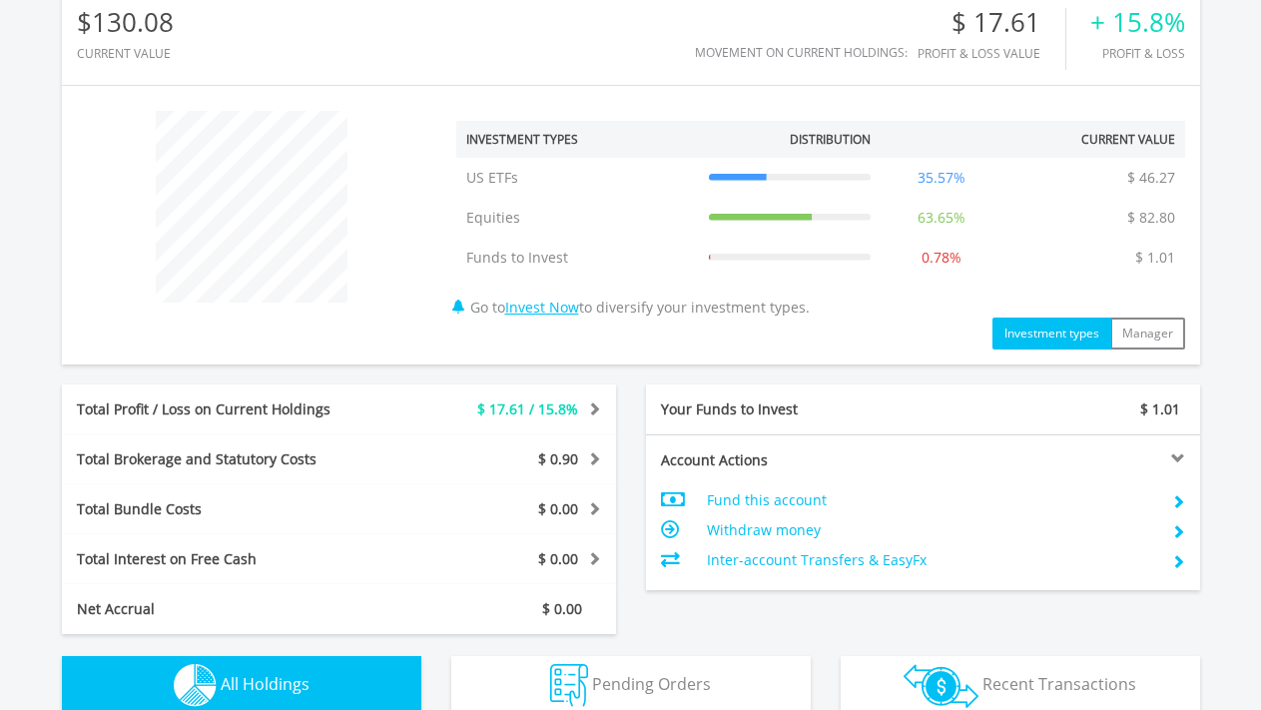
scroll to position [554, 0]
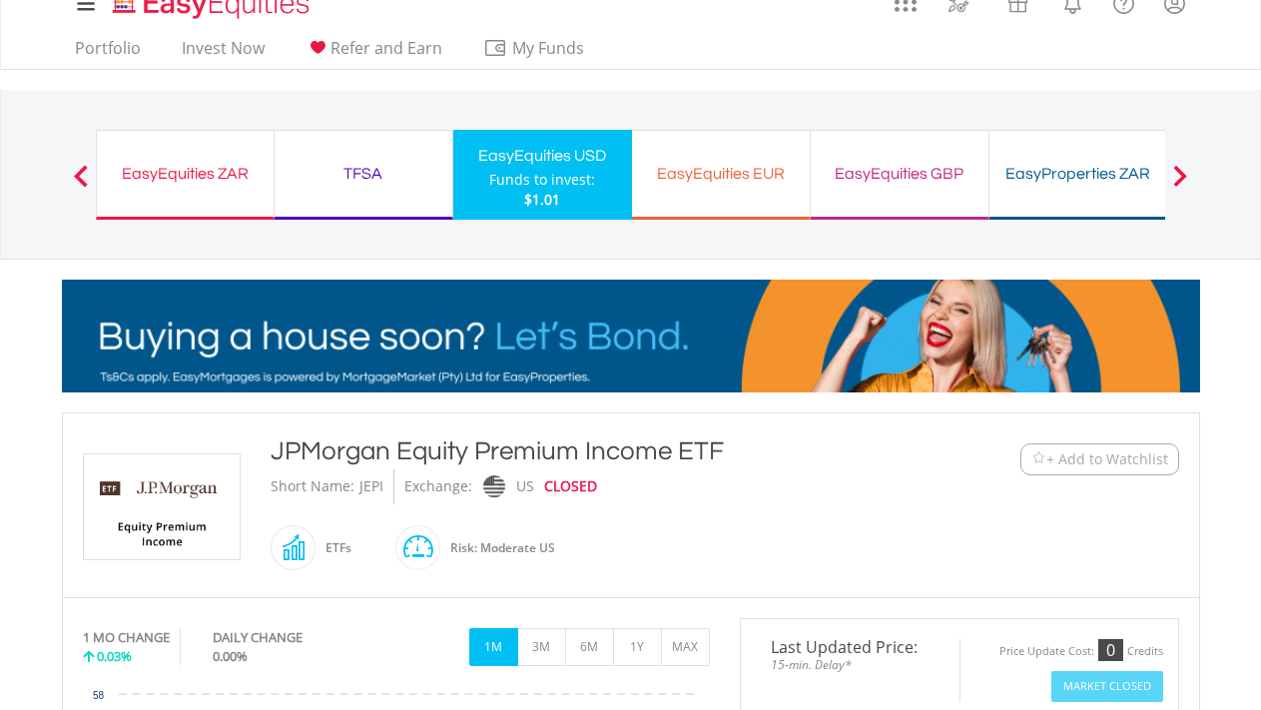
scroll to position [4, 0]
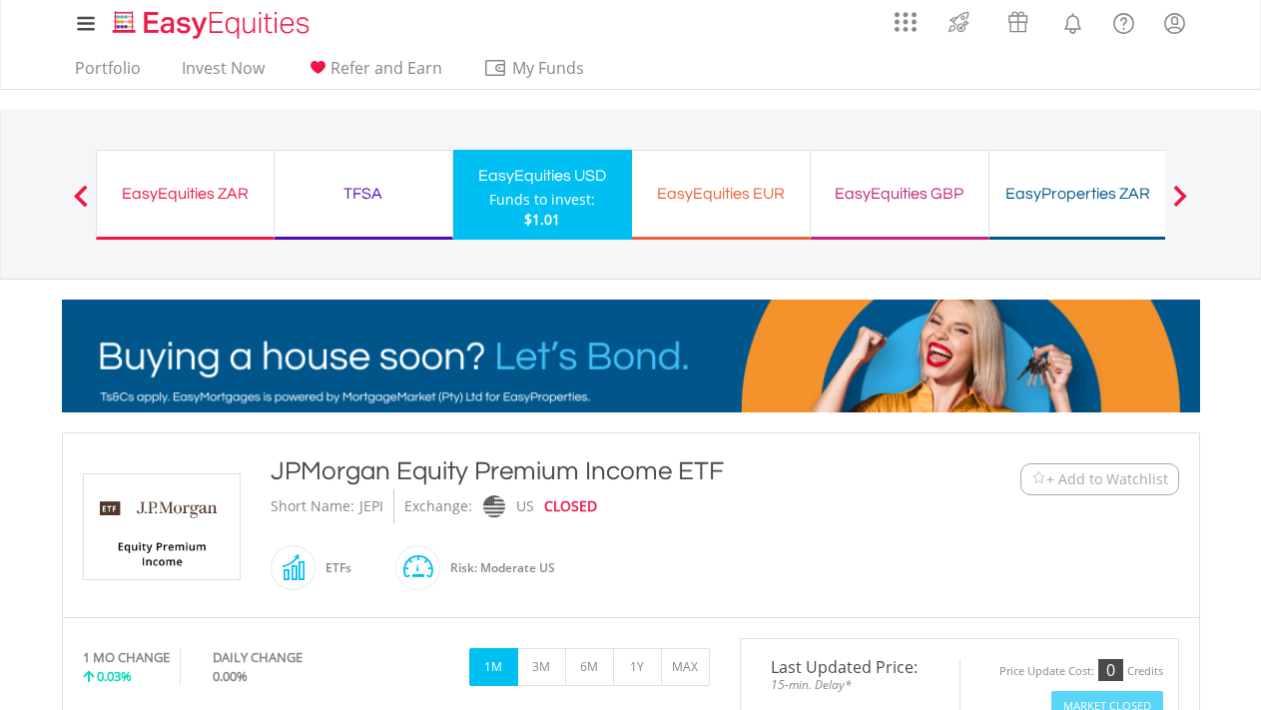
click at [524, 206] on div "Funds to invest:" at bounding box center [542, 200] width 106 height 20
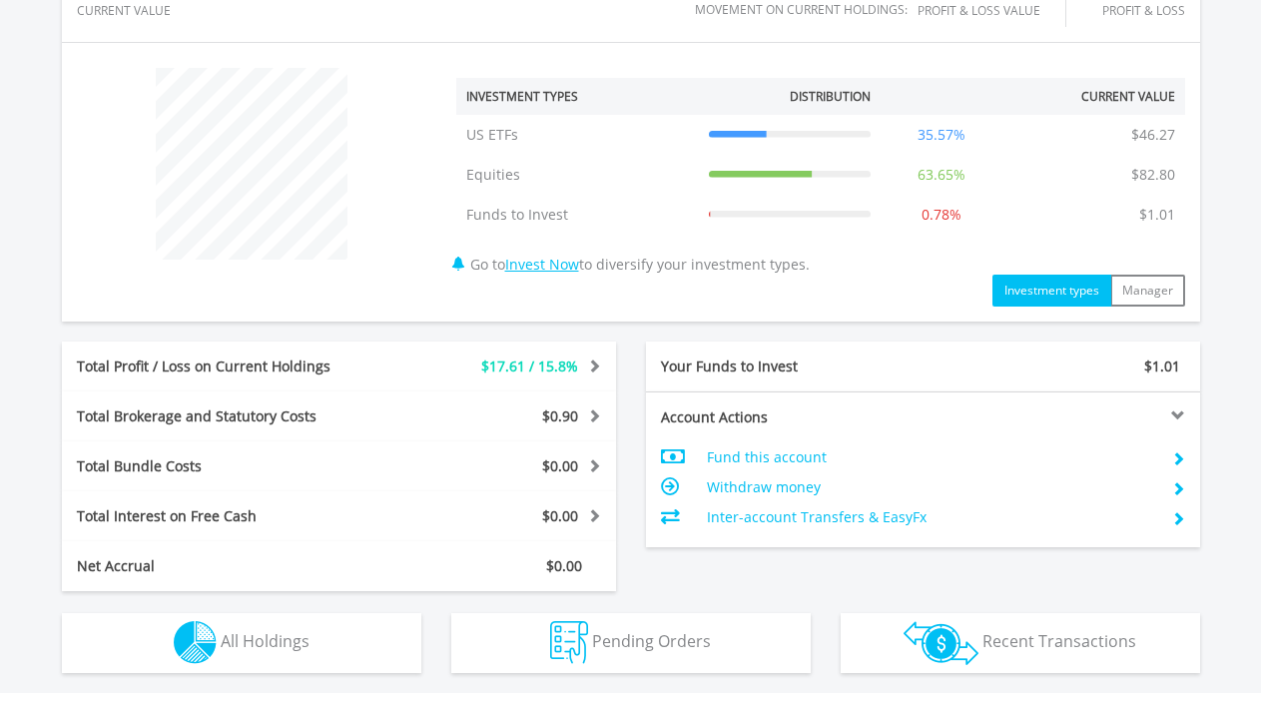
scroll to position [707, 0]
click at [308, 633] on span "All Holdings" at bounding box center [265, 642] width 89 height 22
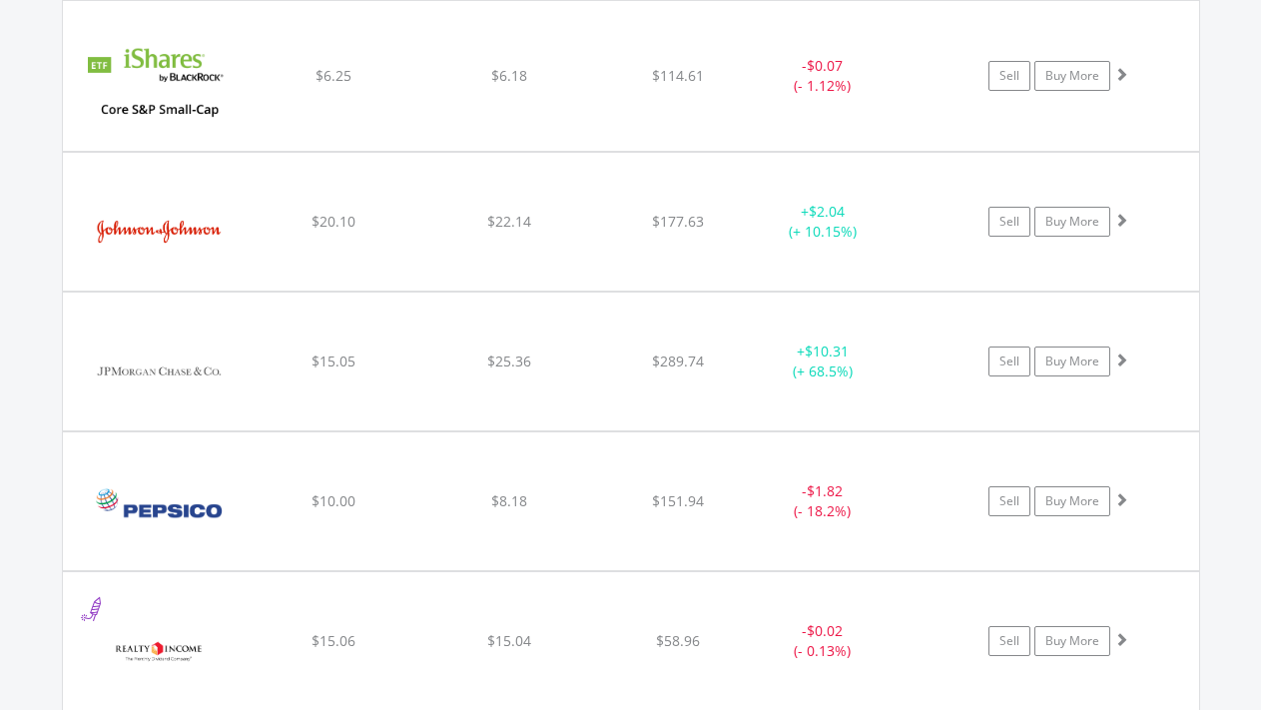
scroll to position [1785, 0]
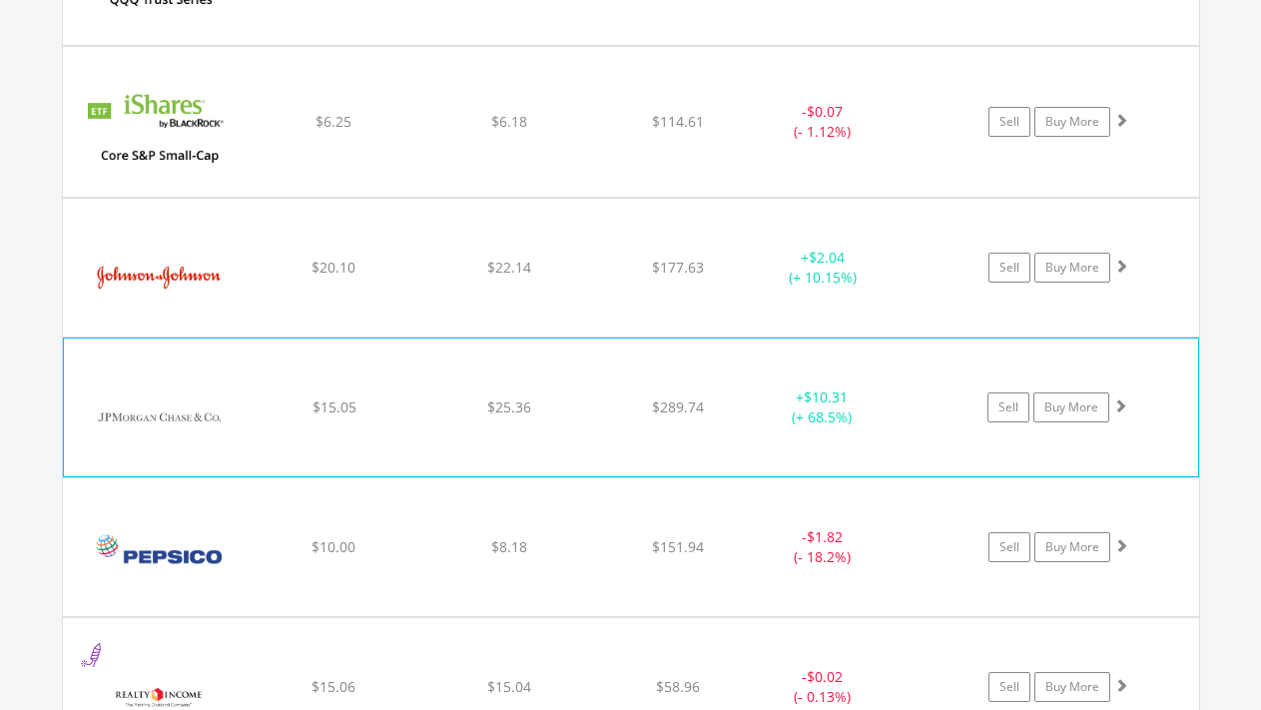
click at [1118, 404] on span at bounding box center [1120, 405] width 14 height 14
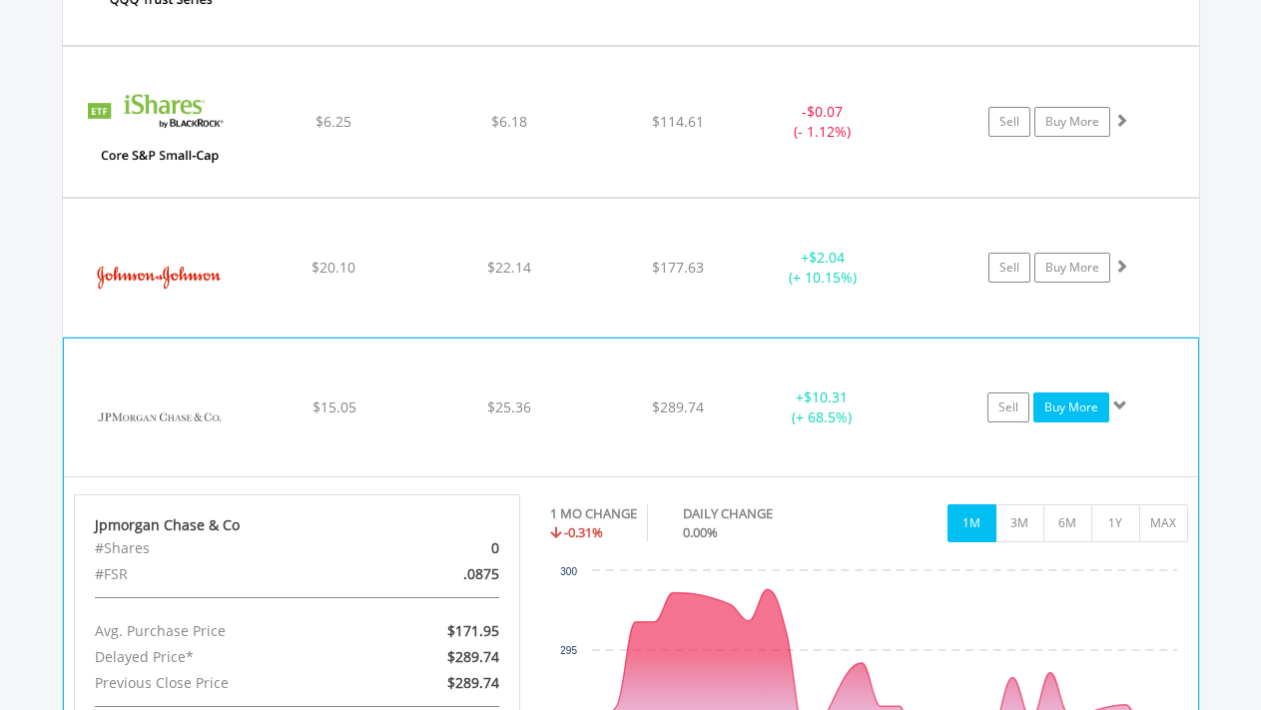
click at [1072, 409] on link "Buy More" at bounding box center [1071, 407] width 76 height 30
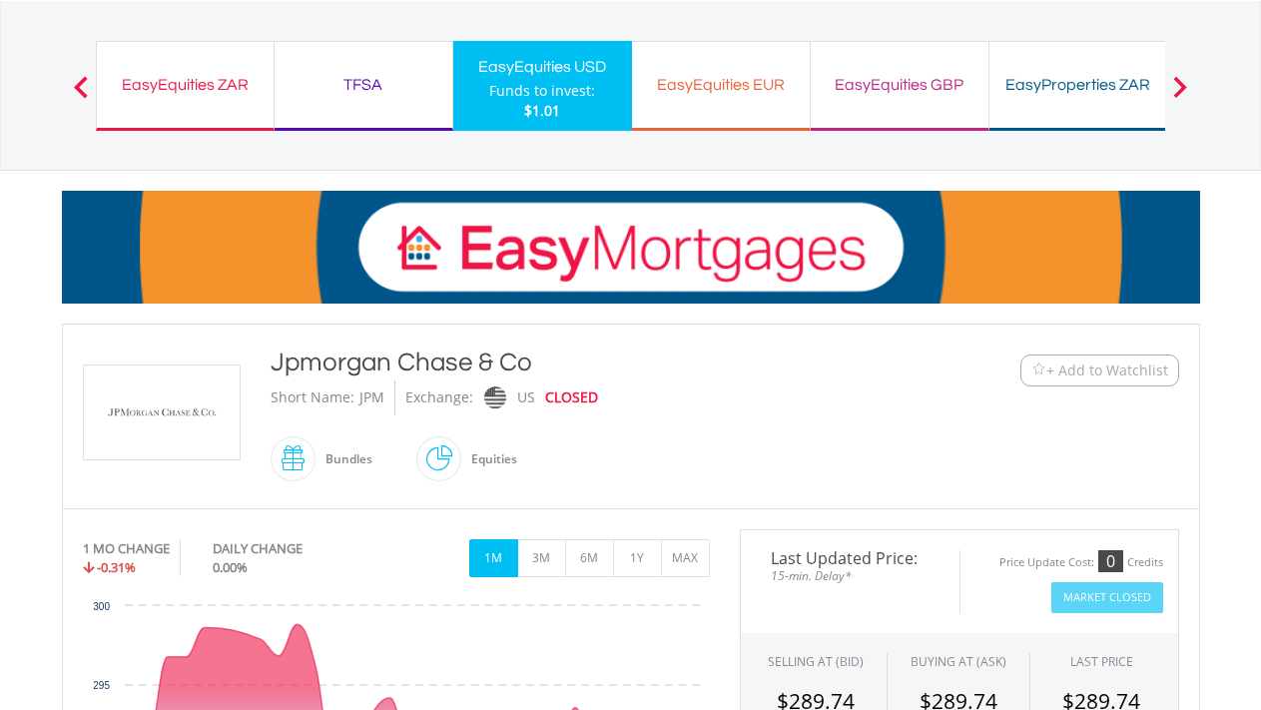
scroll to position [114, 0]
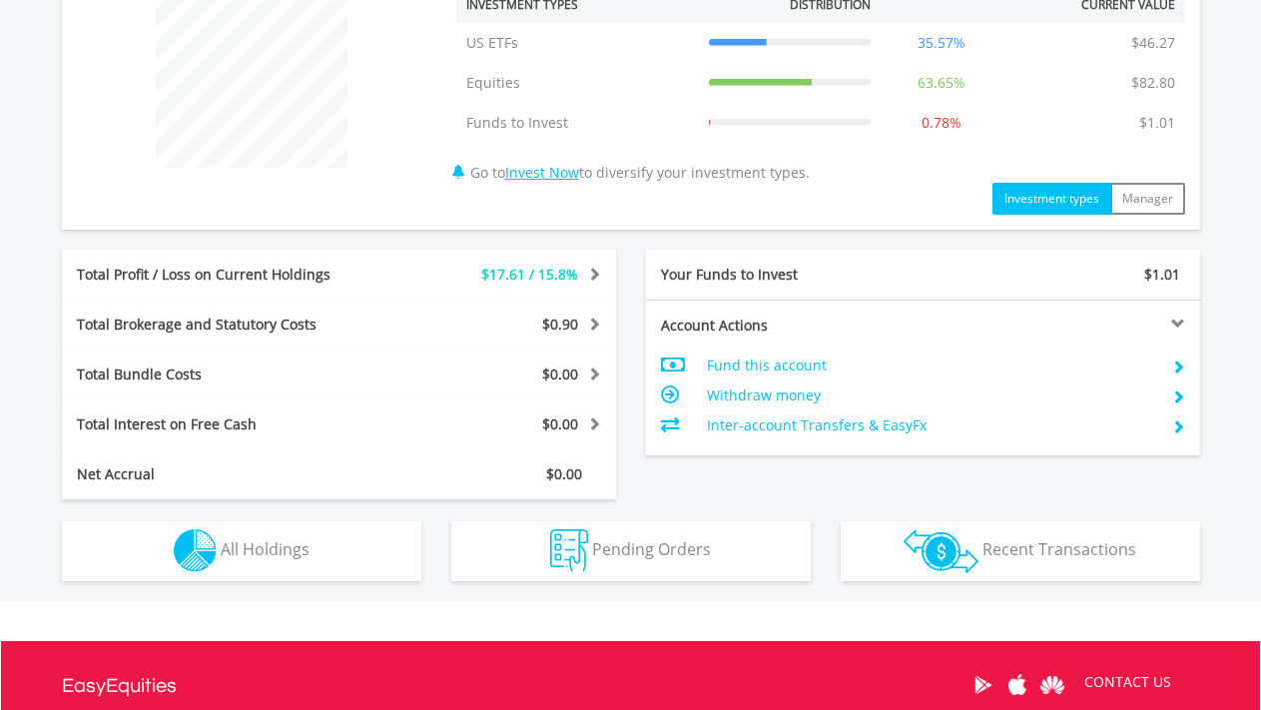
scroll to position [803, 0]
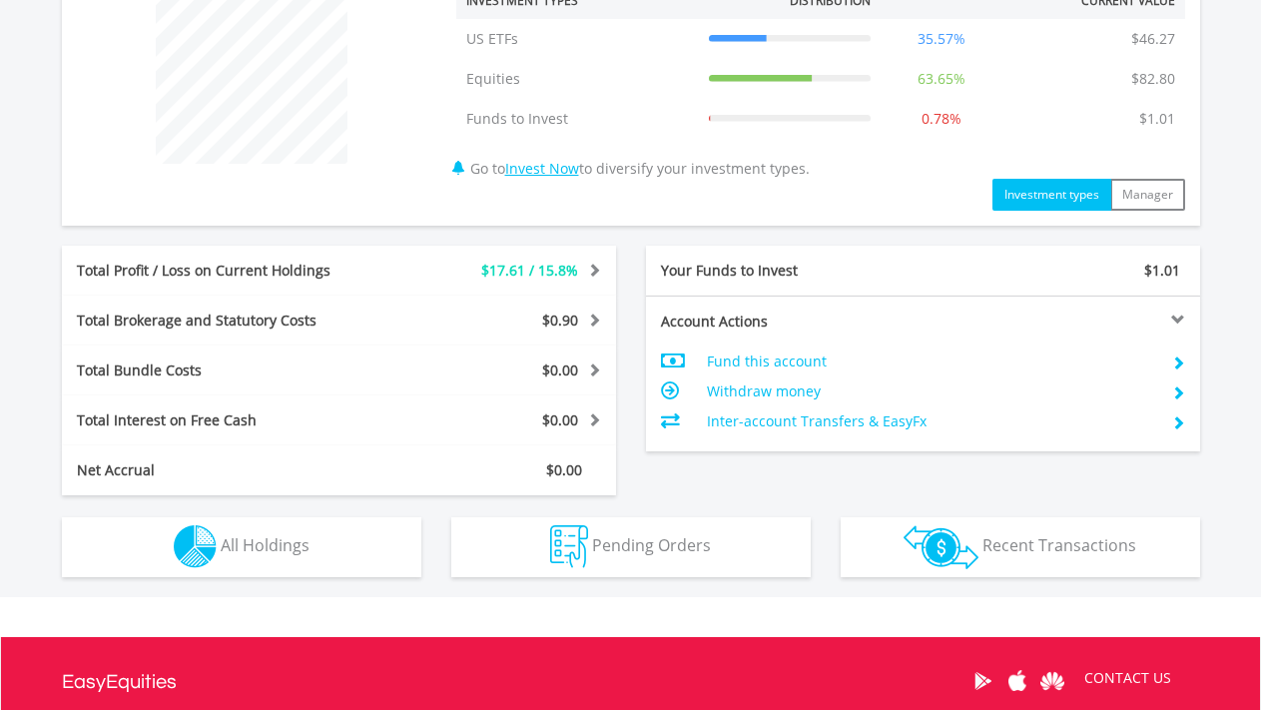
click at [329, 544] on button "Holdings All Holdings" at bounding box center [241, 547] width 359 height 60
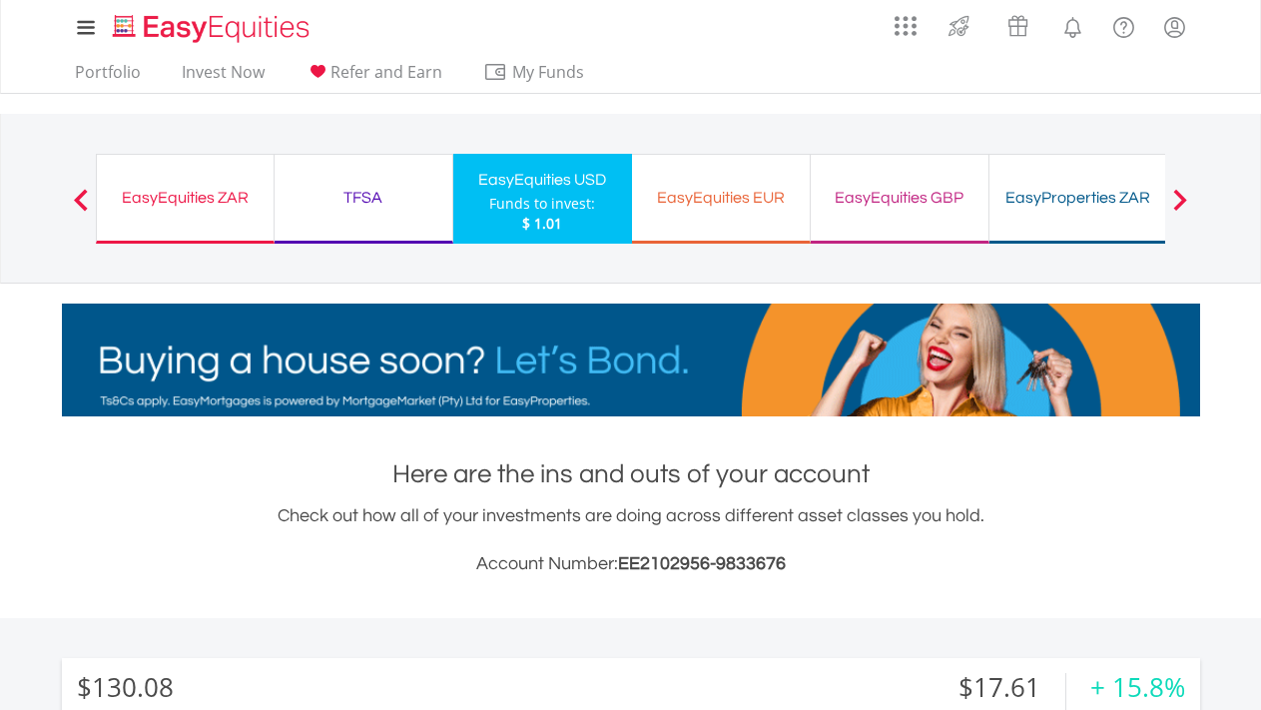
scroll to position [0, 0]
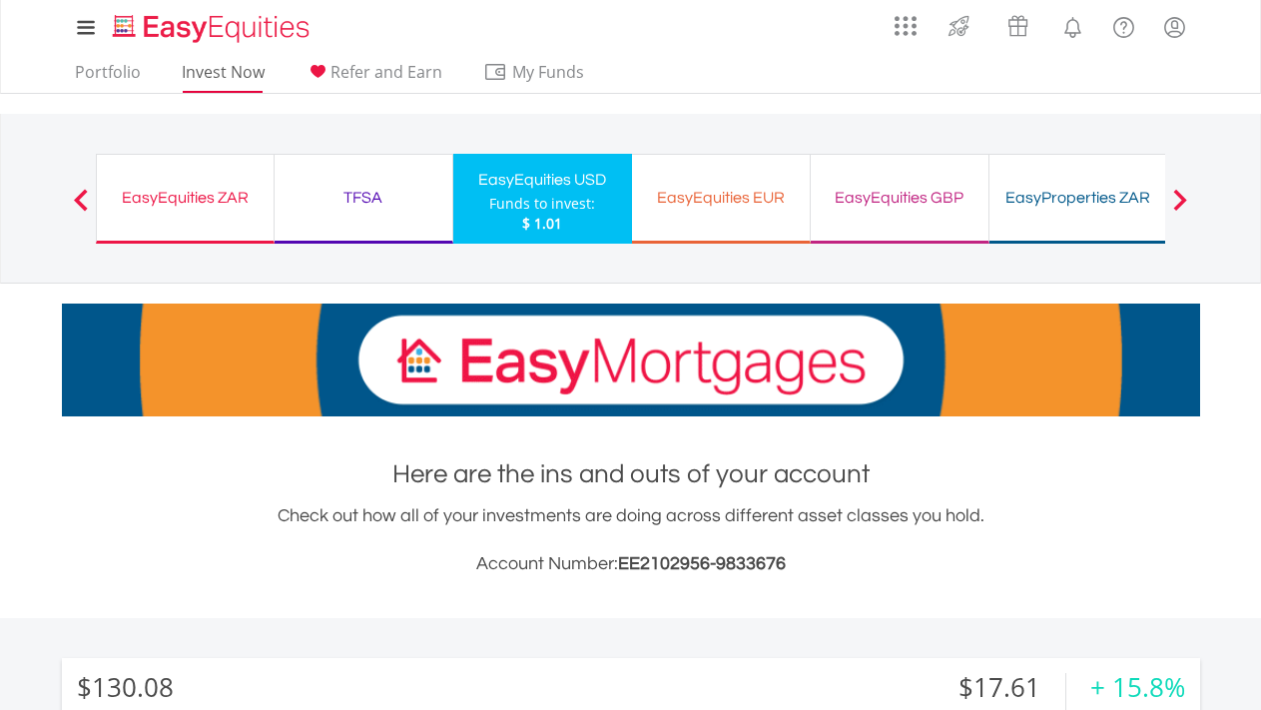
click at [230, 74] on link "Invest Now" at bounding box center [223, 77] width 99 height 31
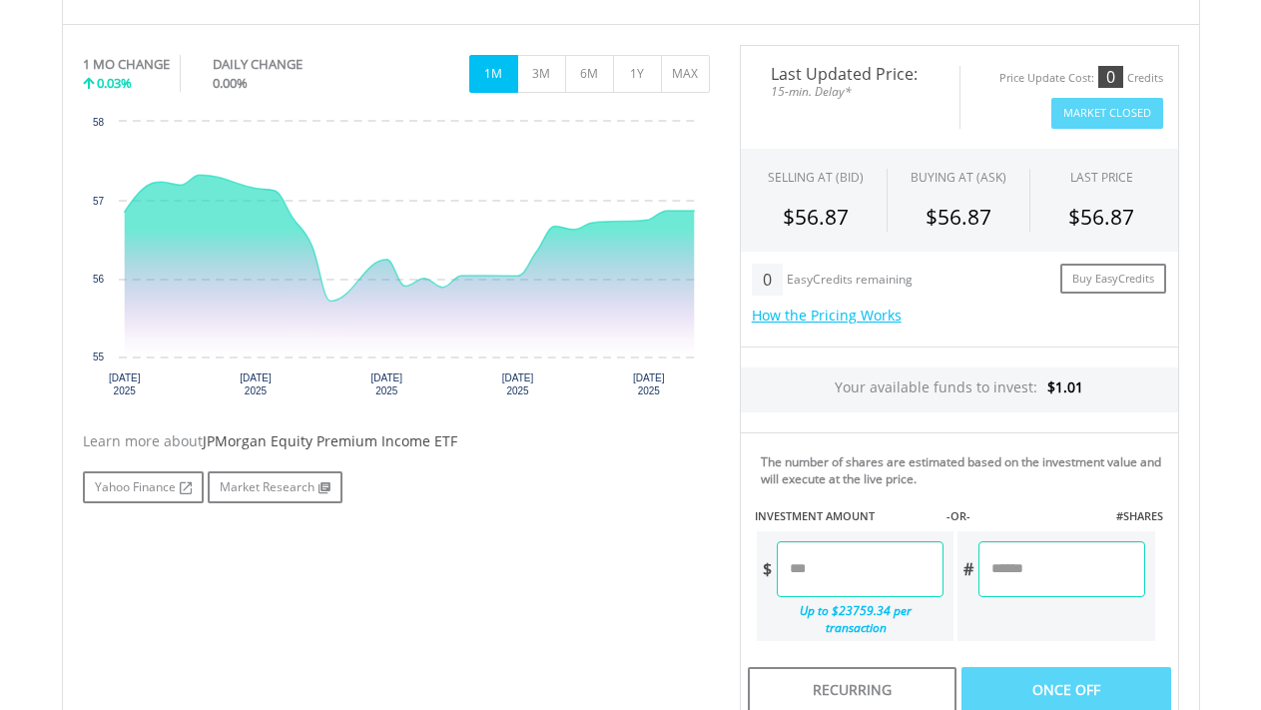
scroll to position [600, 0]
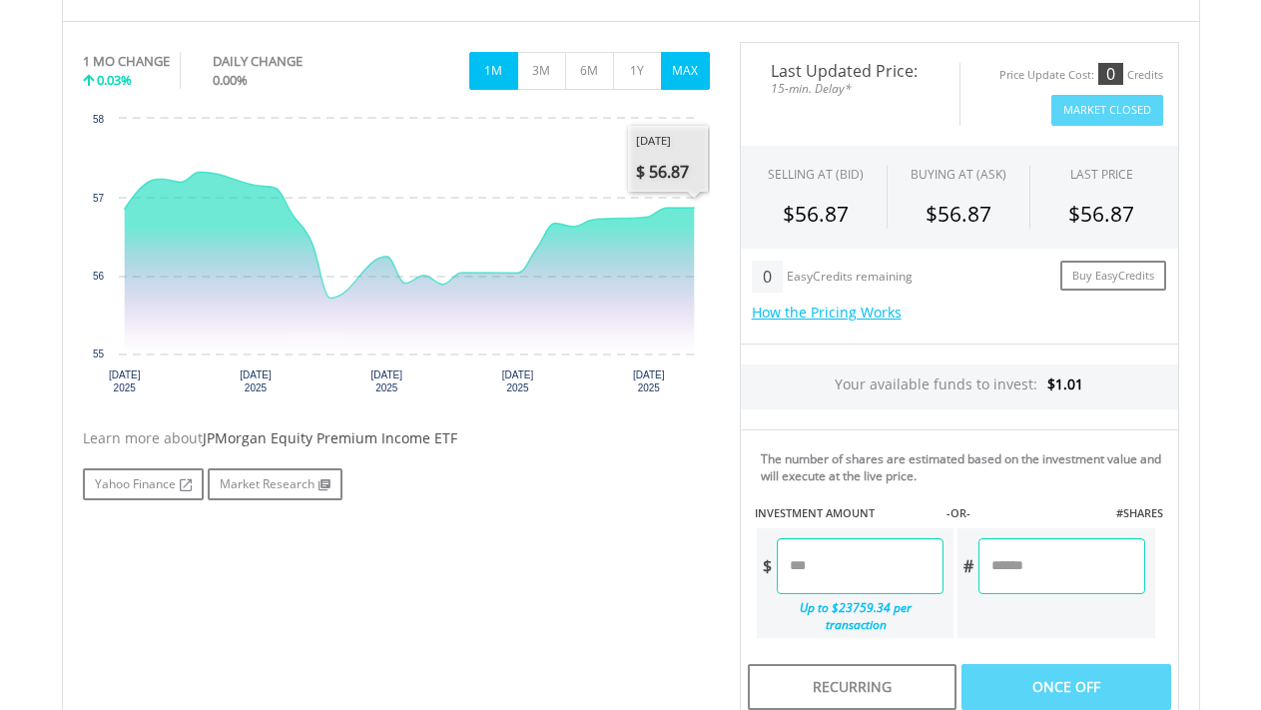
click at [681, 74] on button "MAX" at bounding box center [685, 71] width 49 height 38
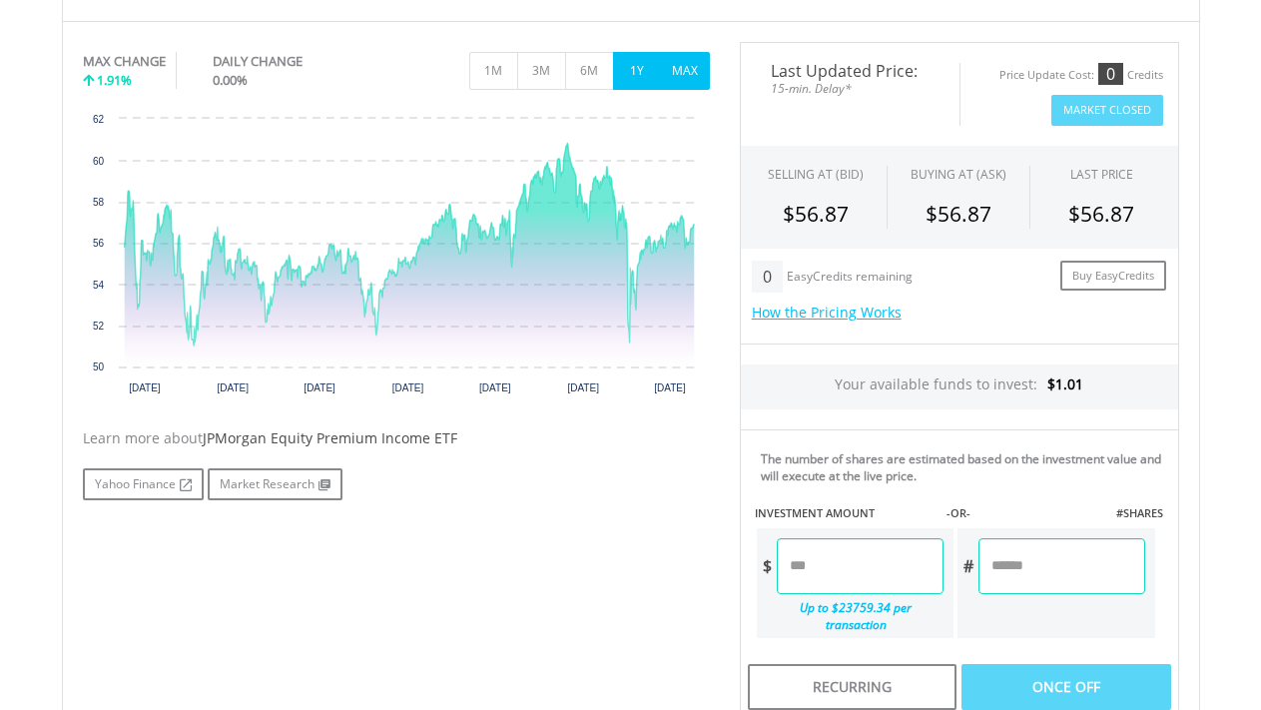
click at [634, 77] on button "1Y" at bounding box center [637, 71] width 49 height 38
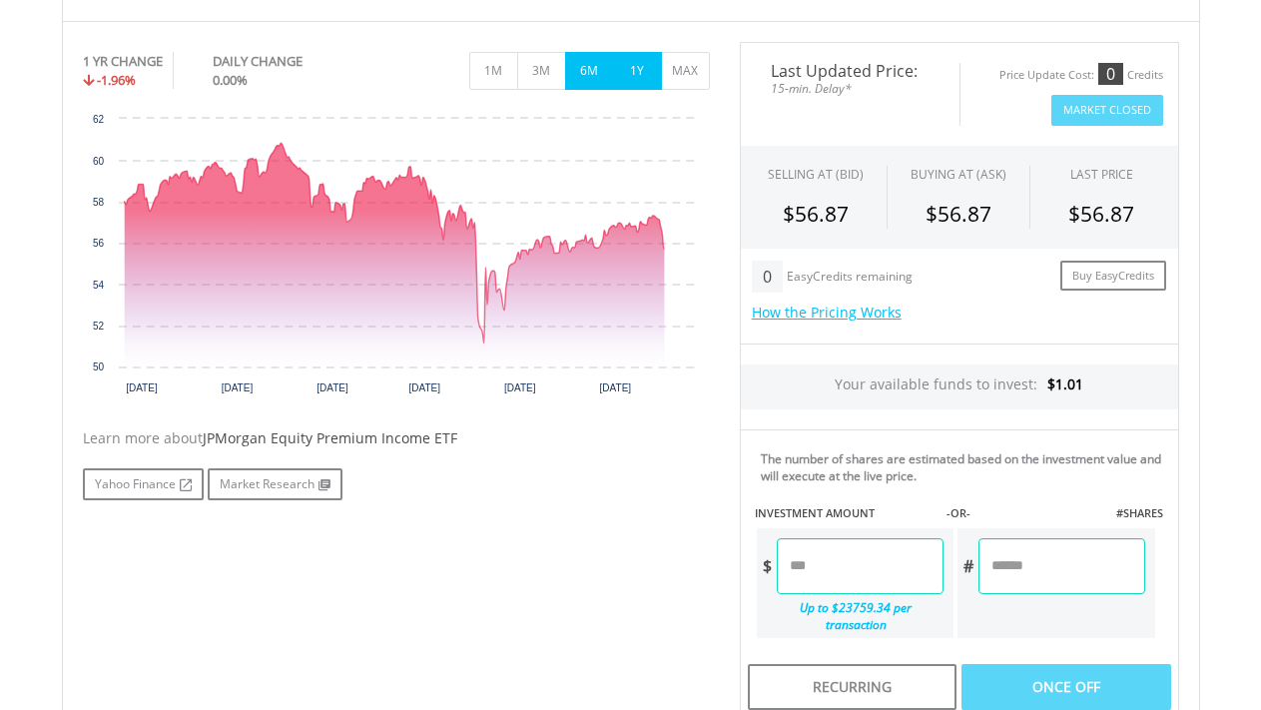
click at [596, 74] on button "6M" at bounding box center [589, 71] width 49 height 38
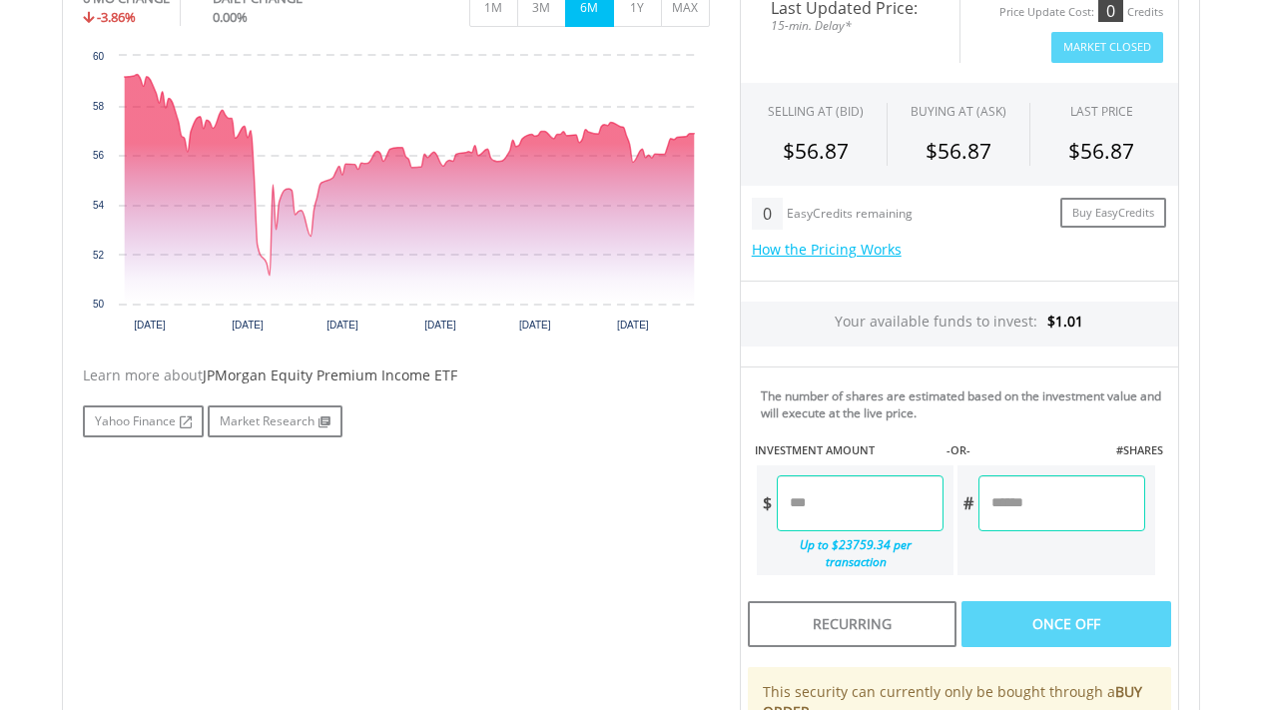
scroll to position [672, 0]
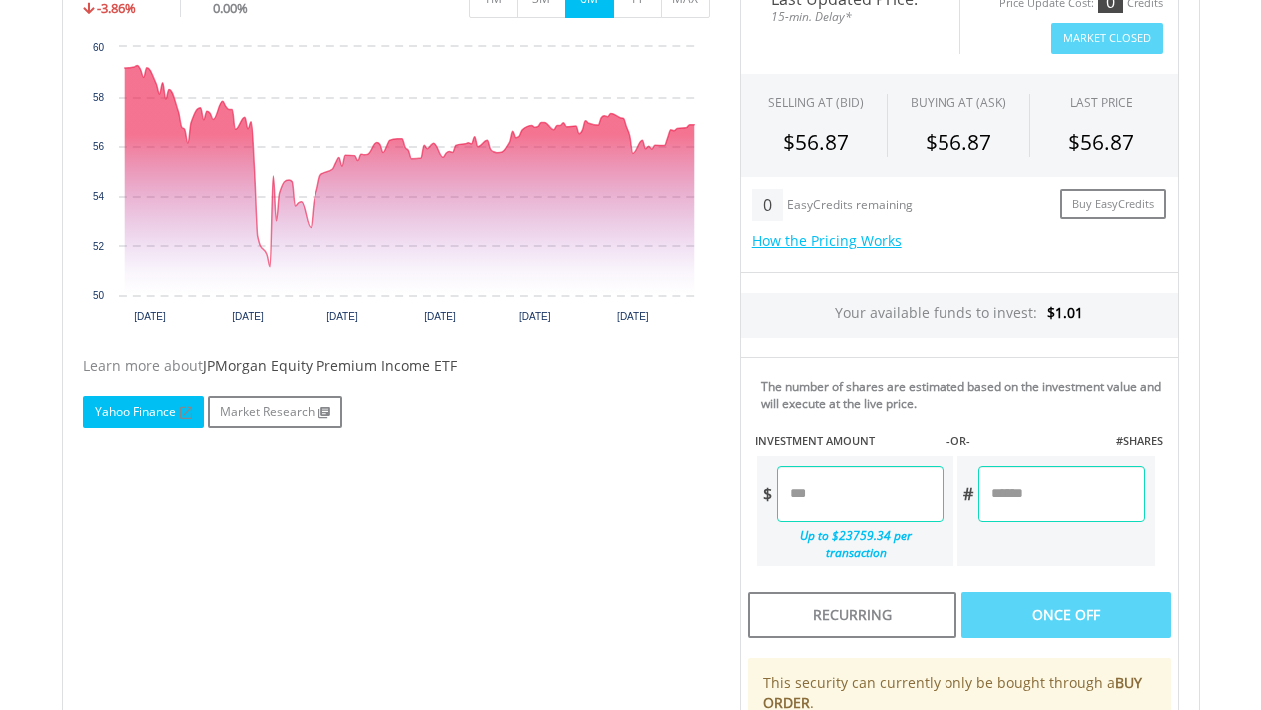
click at [161, 413] on link "Yahoo Finance" at bounding box center [143, 412] width 121 height 32
click at [1040, 498] on input "number" at bounding box center [1061, 494] width 166 height 56
click at [839, 495] on input "number" at bounding box center [860, 494] width 167 height 56
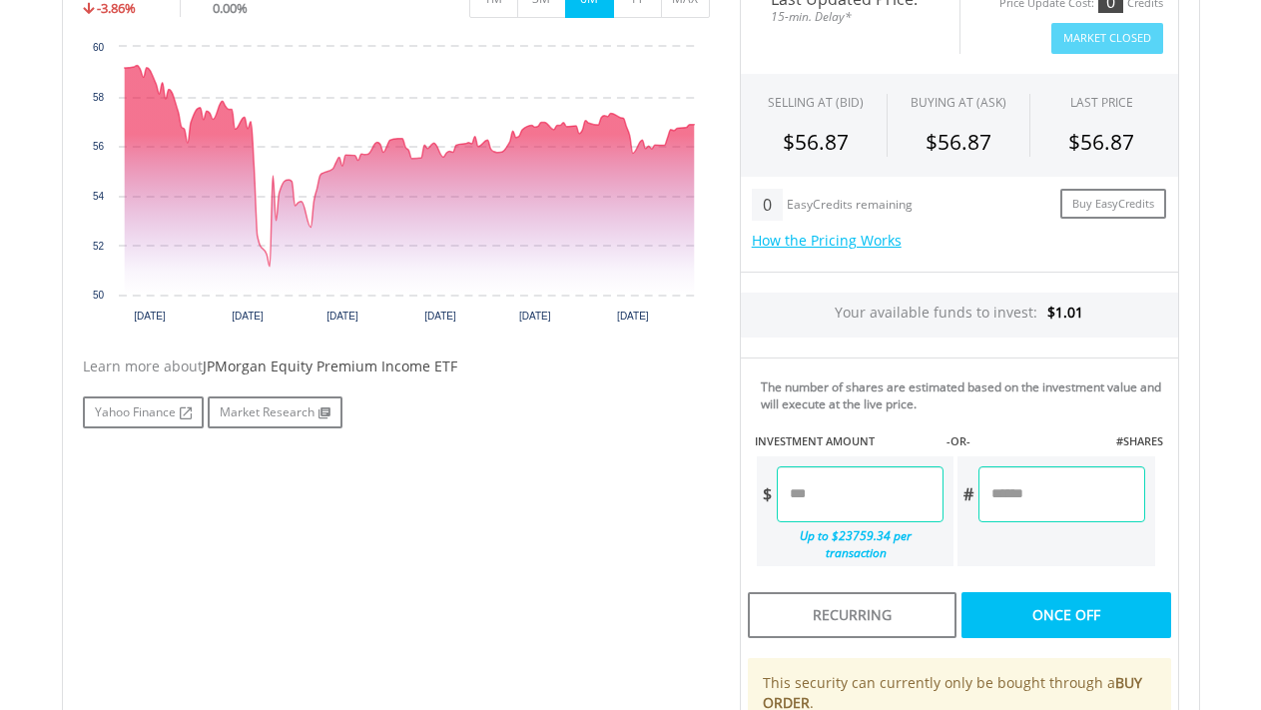
click at [1025, 497] on div "Last Updated Price: 15-min. Delay* Price Update Cost: 0 Credits Market Closed S…" at bounding box center [959, 423] width 469 height 906
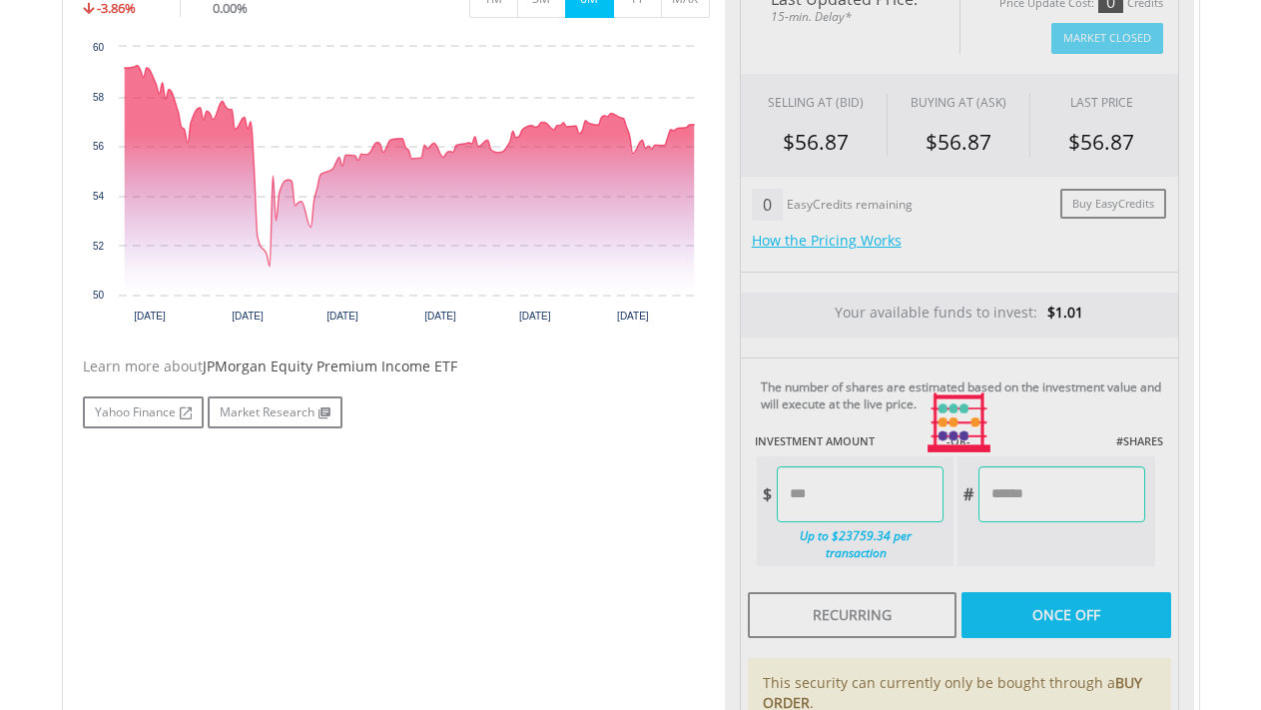
type input "****"
type input "******"
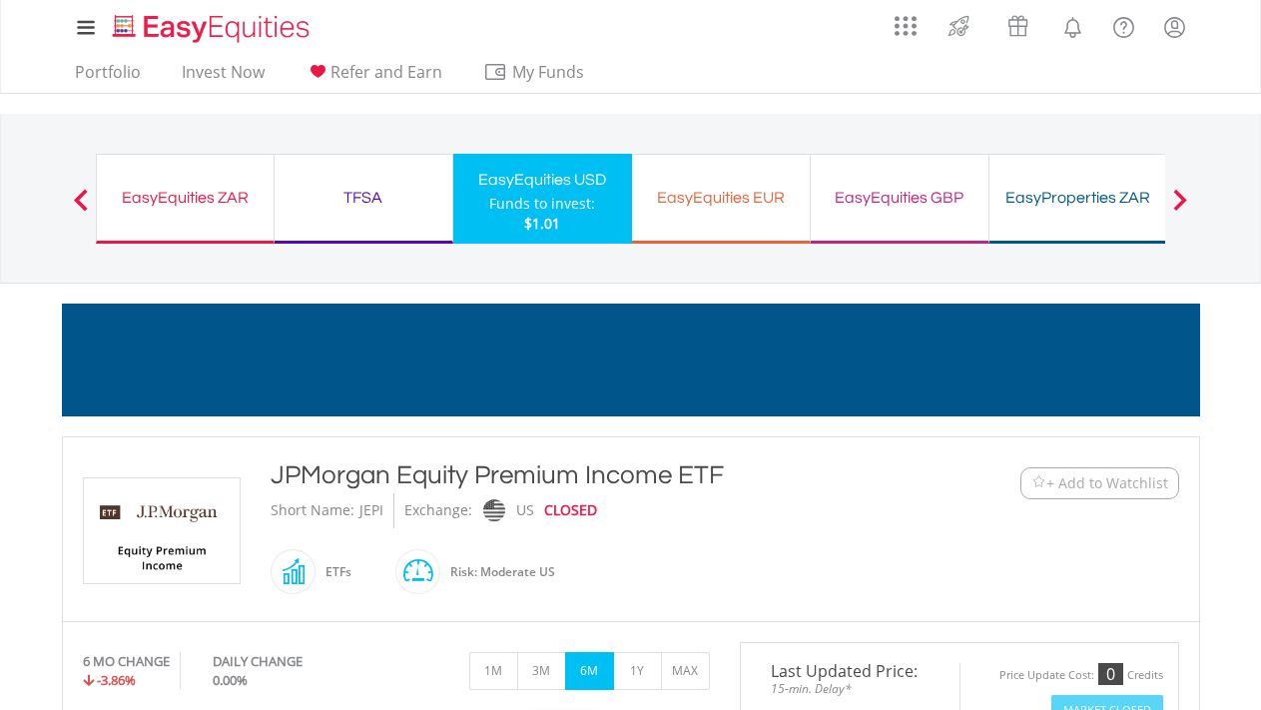
scroll to position [0, 0]
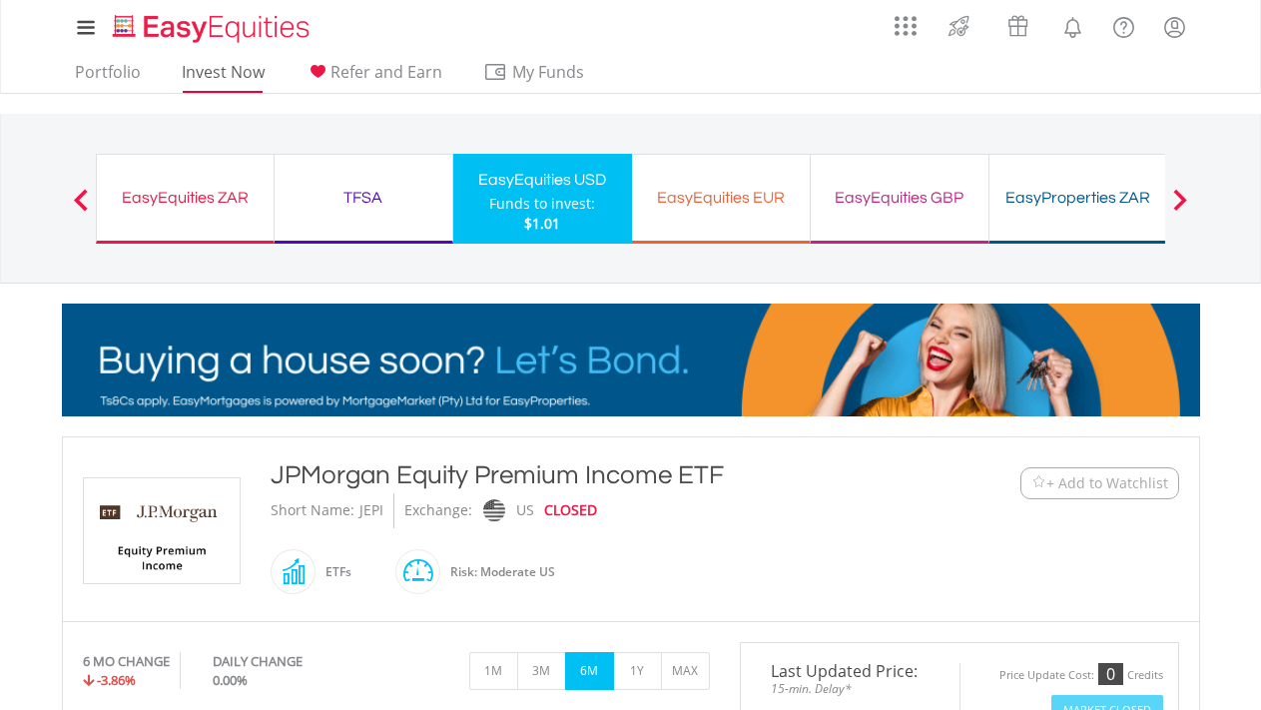
click at [242, 78] on link "Invest Now" at bounding box center [223, 77] width 99 height 31
